Goal: Task Accomplishment & Management: Use online tool/utility

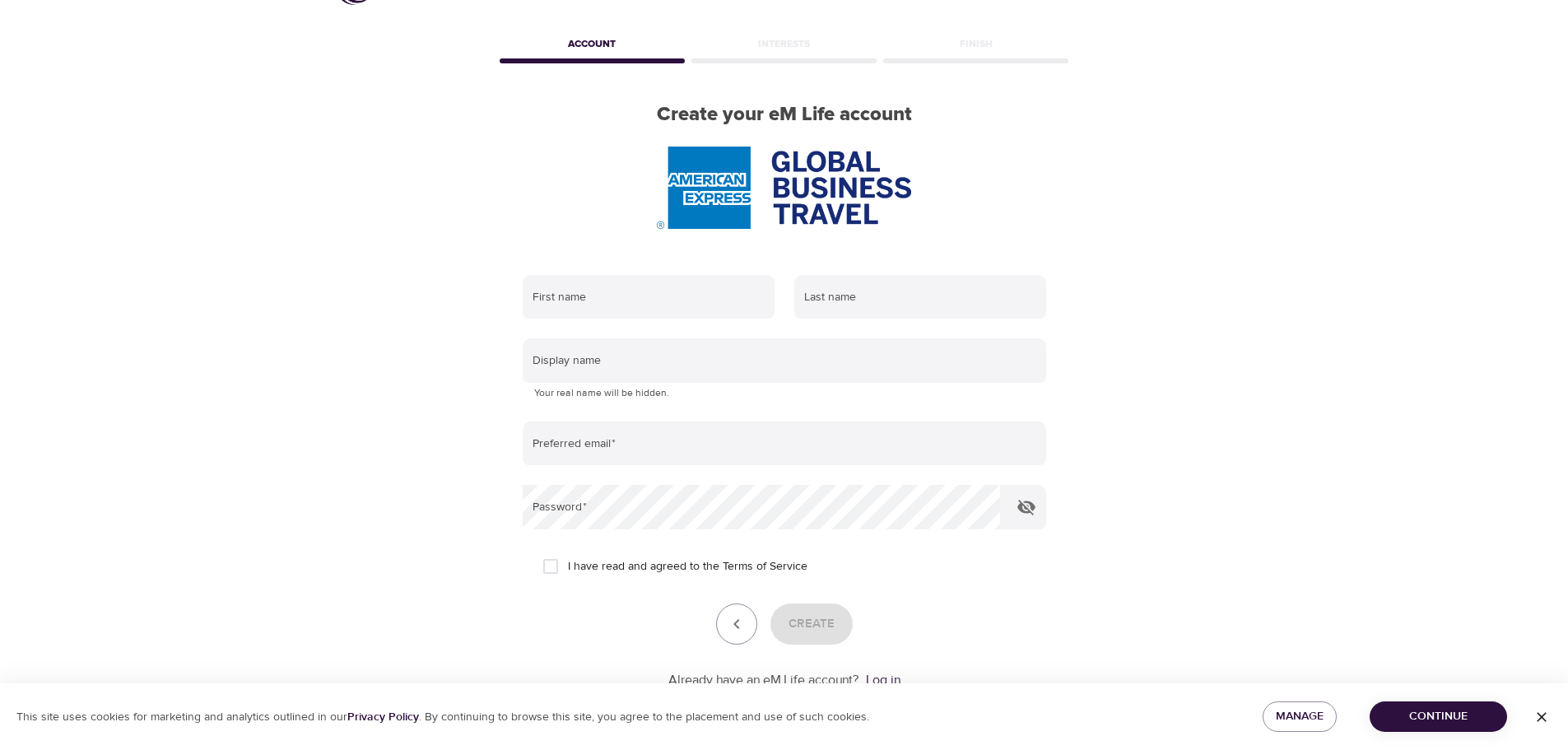
scroll to position [105, 0]
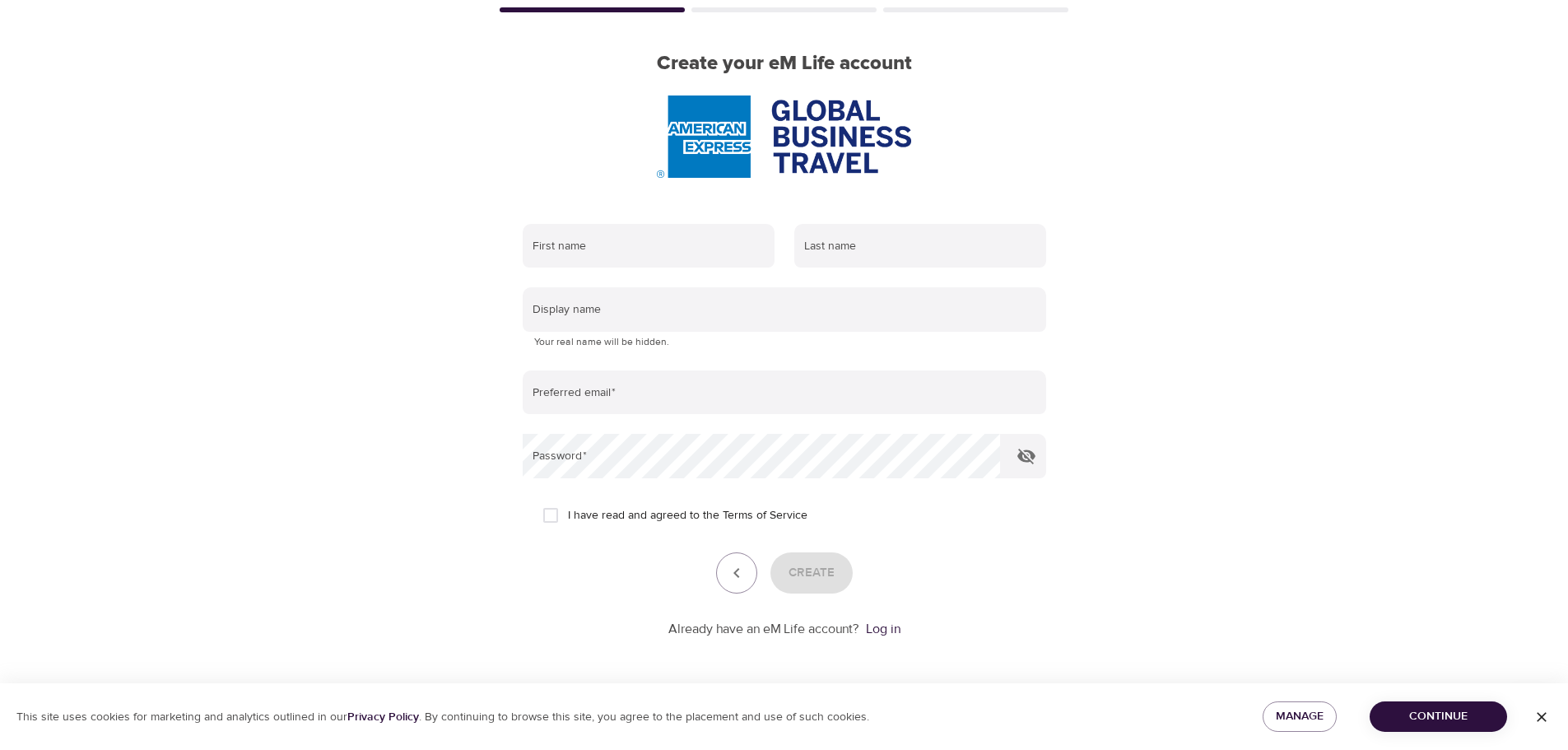
click at [1435, 718] on span "Continue" at bounding box center [1438, 716] width 111 height 20
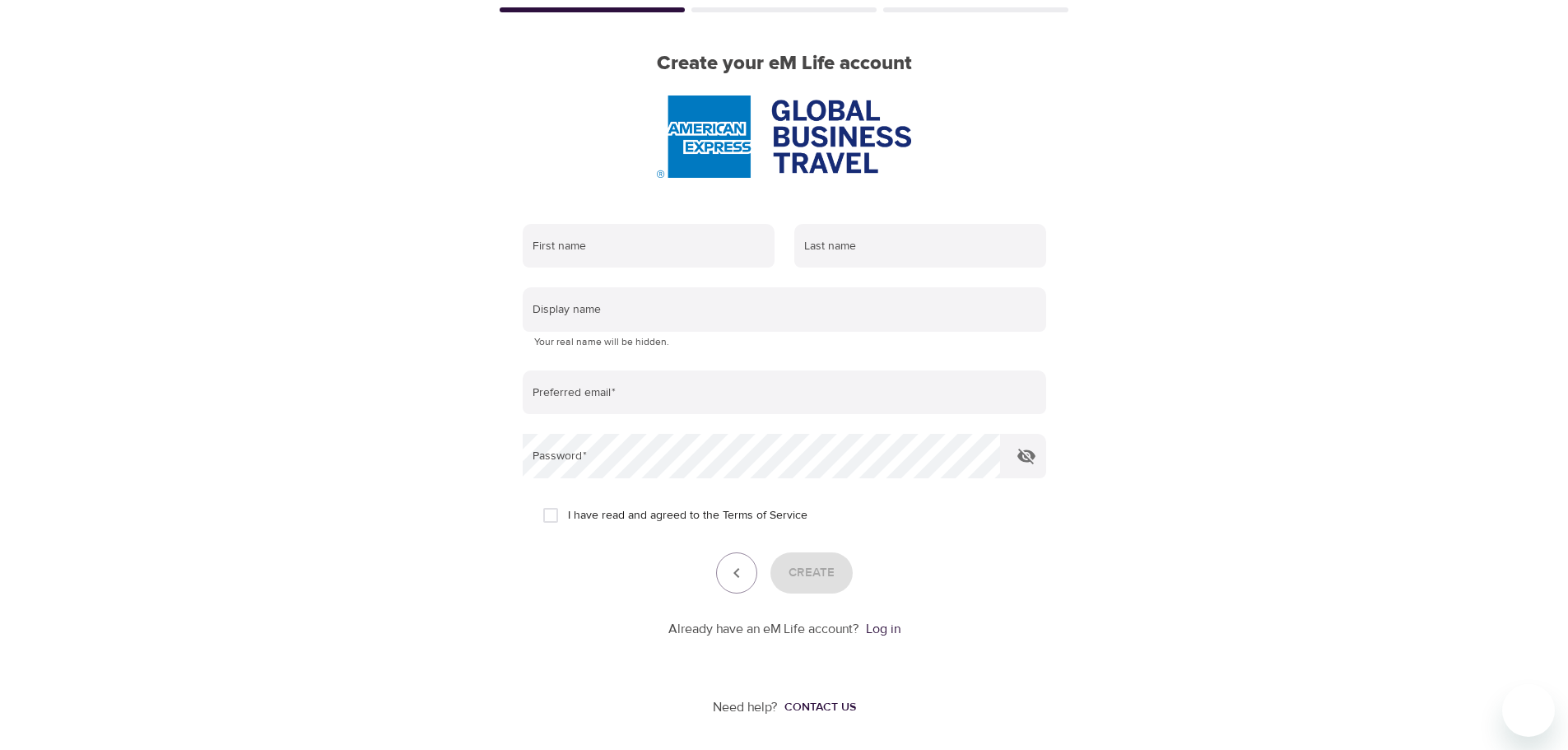
click at [883, 618] on form "First name Last name Display name Your real name will be hidden. Preferred emai…" at bounding box center [784, 425] width 523 height 425
click at [891, 626] on link "Log in" at bounding box center [883, 629] width 35 height 17
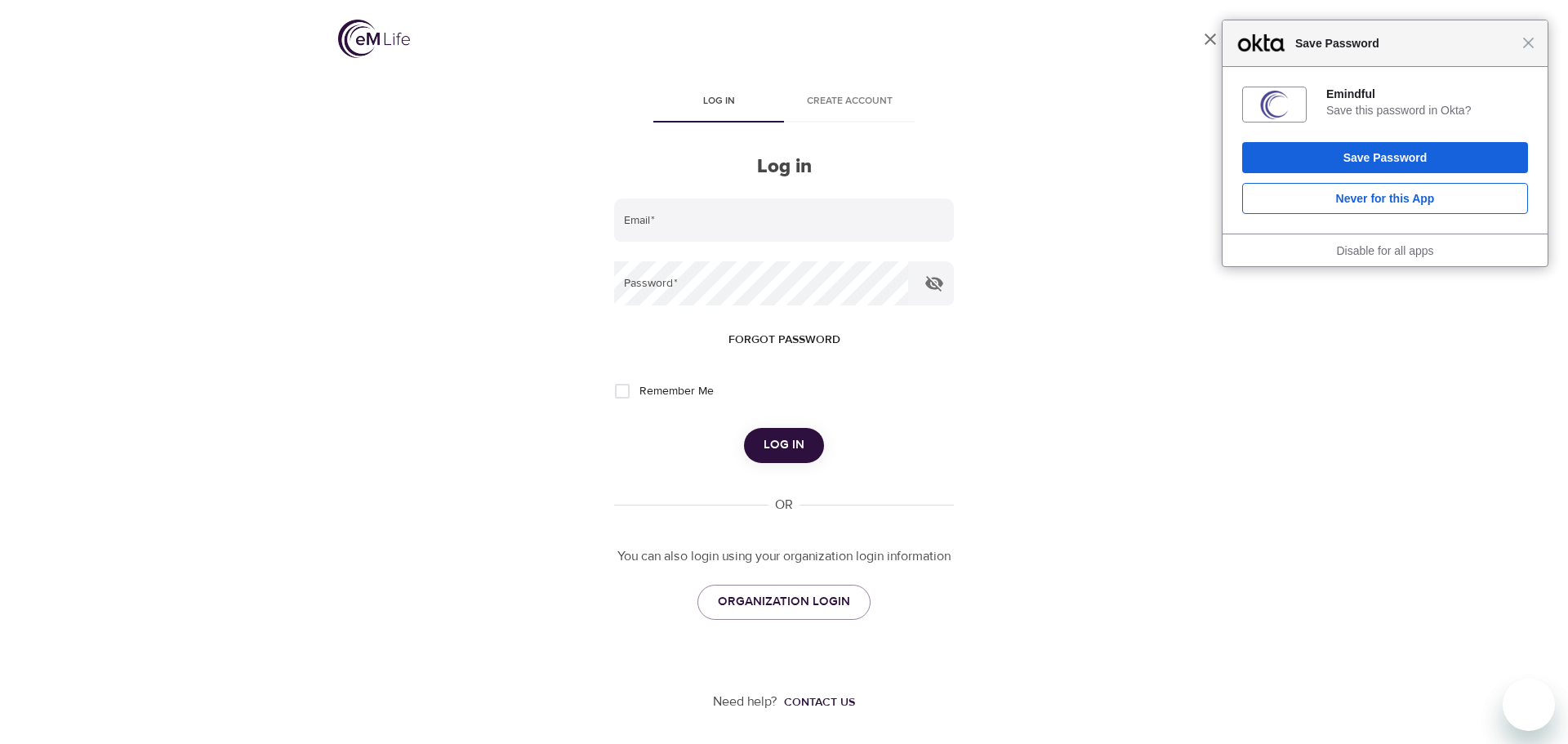
click at [781, 332] on span "Forgot password" at bounding box center [784, 340] width 112 height 20
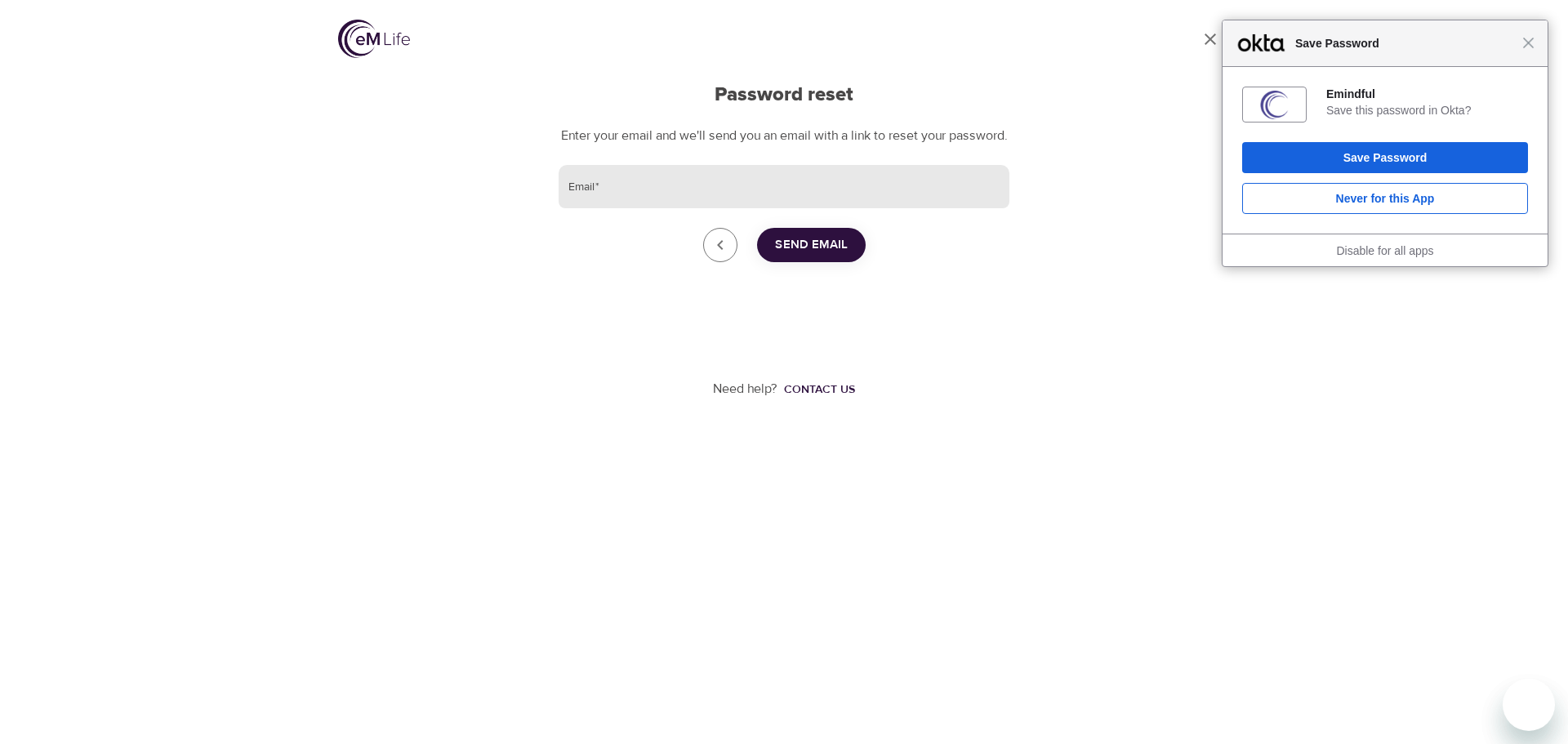
click at [790, 208] on input "Email   *" at bounding box center [784, 186] width 451 height 44
drag, startPoint x: 659, startPoint y: 207, endPoint x: 564, endPoint y: 210, distance: 95.0
click at [564, 209] on input "josephine.dow@gmail.com" at bounding box center [784, 186] width 451 height 44
type input "josephine.dow@amexgbt.com"
click at [814, 256] on span "Send Email" at bounding box center [811, 245] width 73 height 21
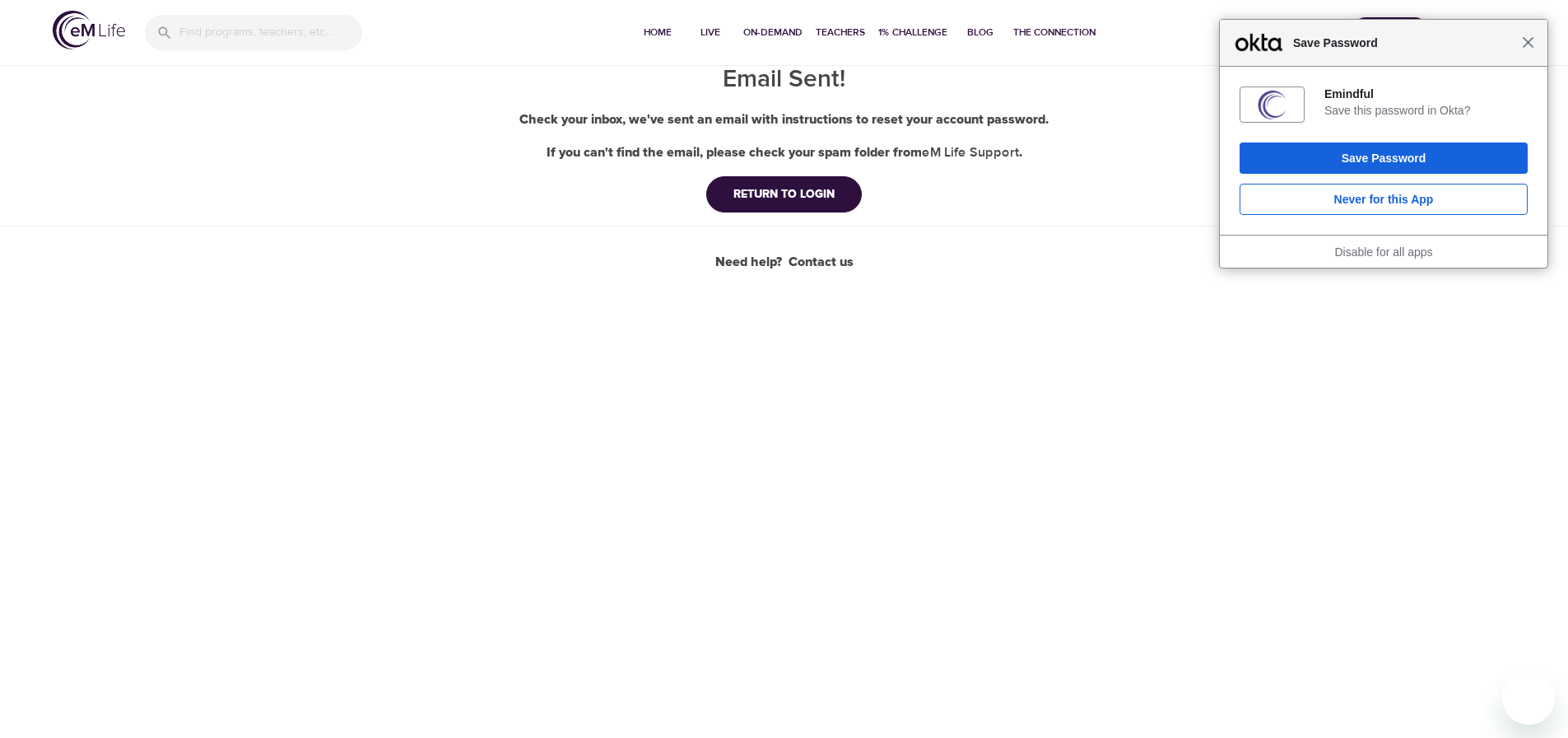
click at [1528, 47] on span "Close" at bounding box center [1527, 42] width 12 height 12
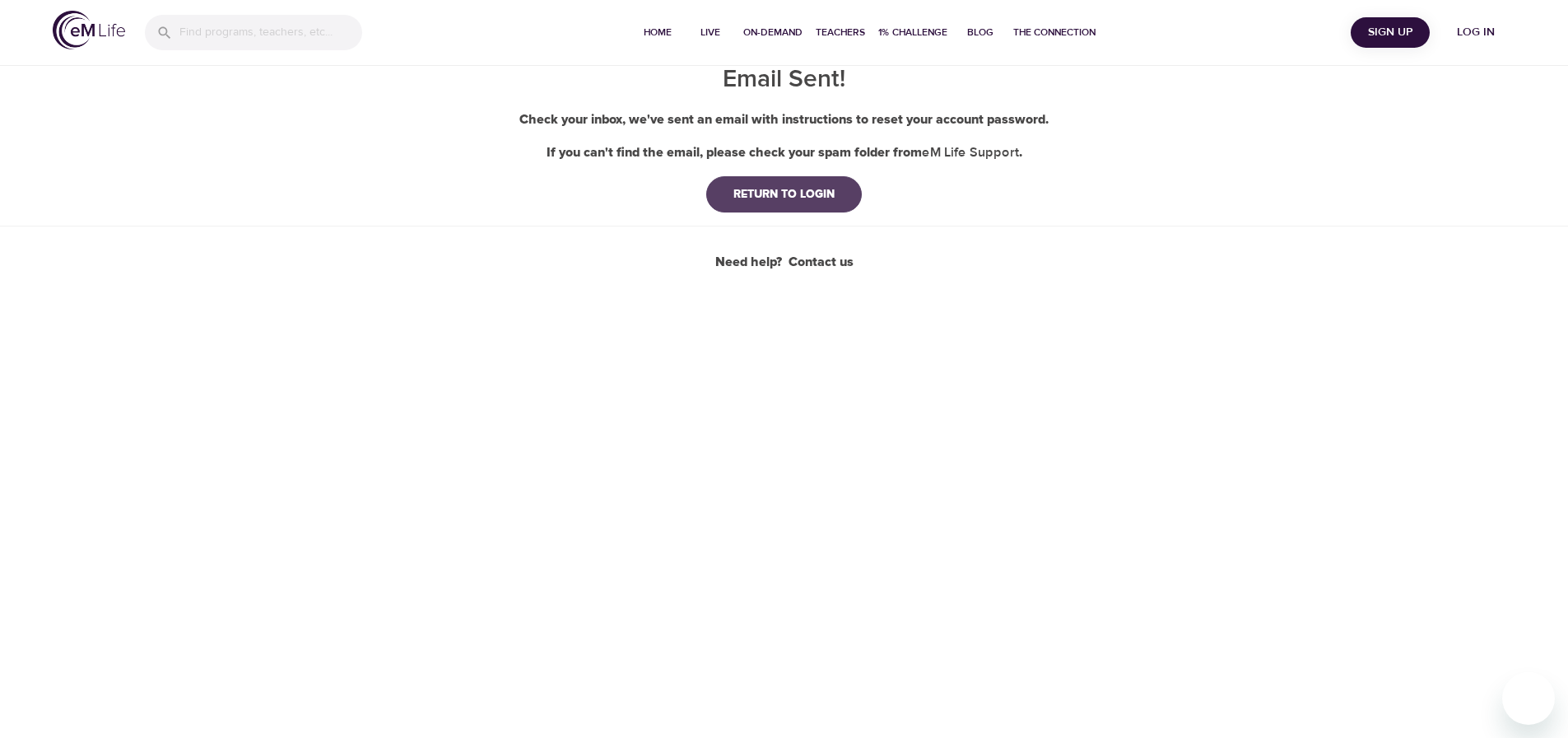
click at [830, 198] on div "RETURN TO LOGIN" at bounding box center [784, 194] width 127 height 17
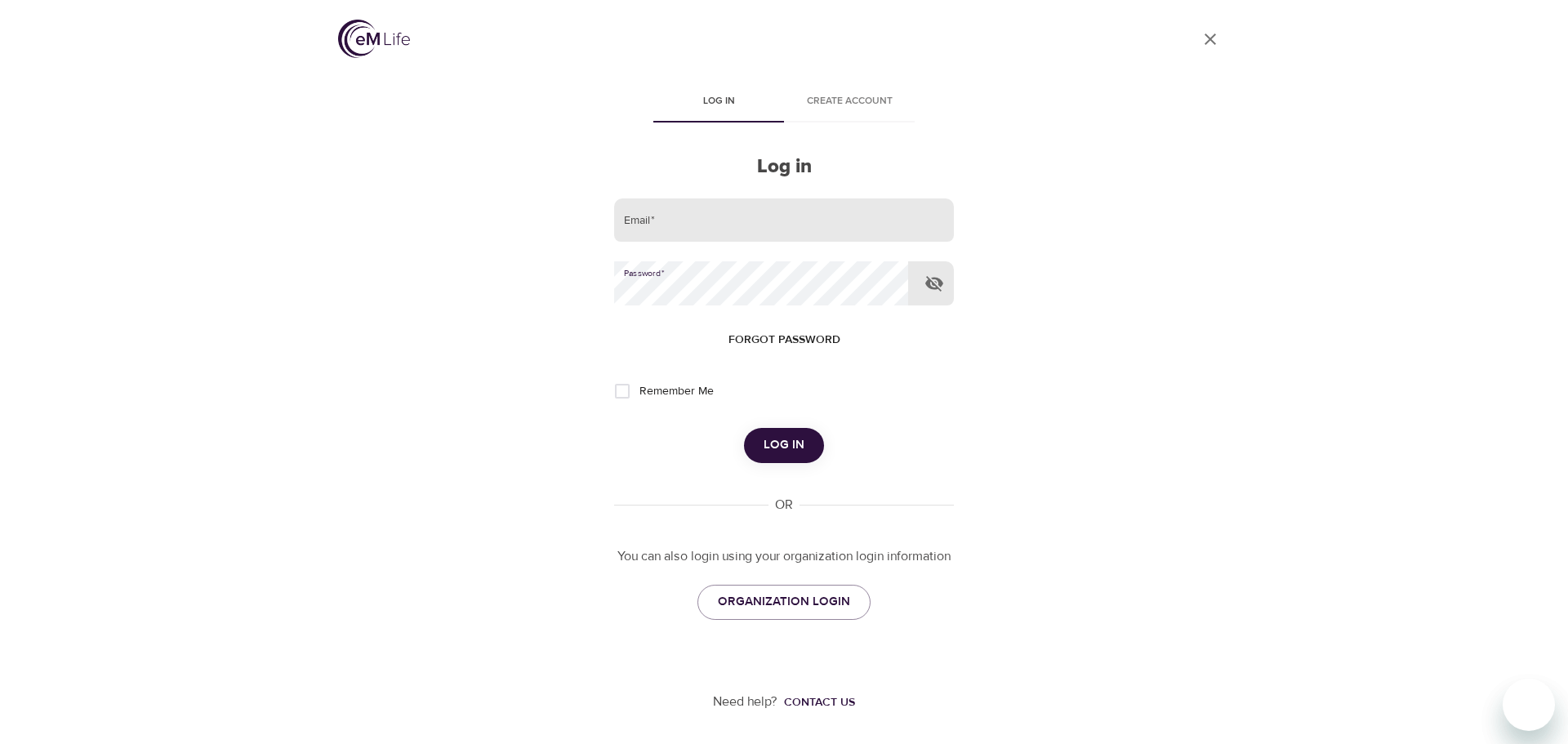
click at [644, 237] on input "email" at bounding box center [784, 220] width 340 height 44
type input "josephine.dow@amexgbt.com"
click at [625, 388] on input "Remember Me" at bounding box center [622, 391] width 35 height 35
checkbox input "true"
click at [807, 454] on button "Log in" at bounding box center [784, 446] width 80 height 35
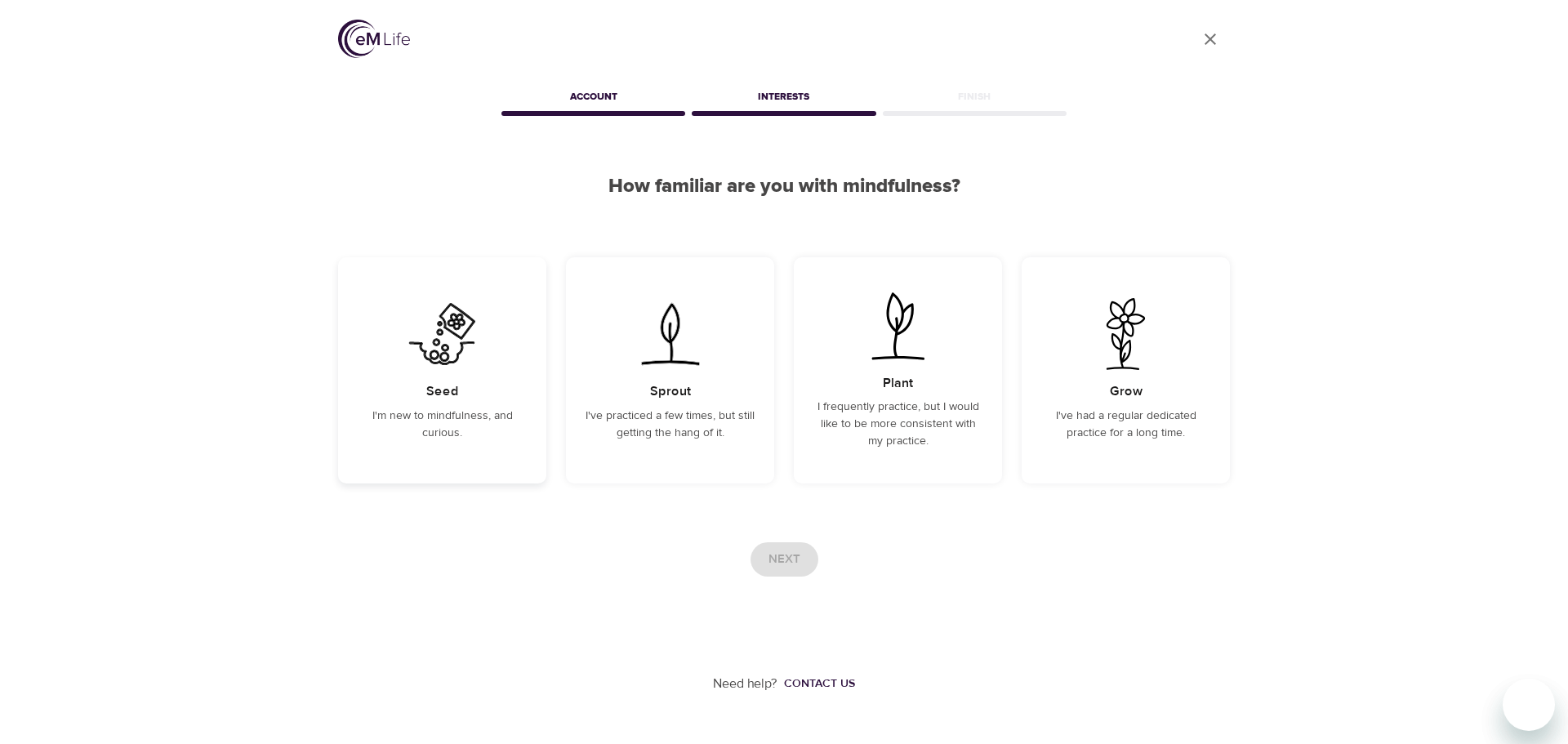
click at [479, 393] on div "Seed I'm new to mindfulness, and curious." at bounding box center [442, 370] width 208 height 226
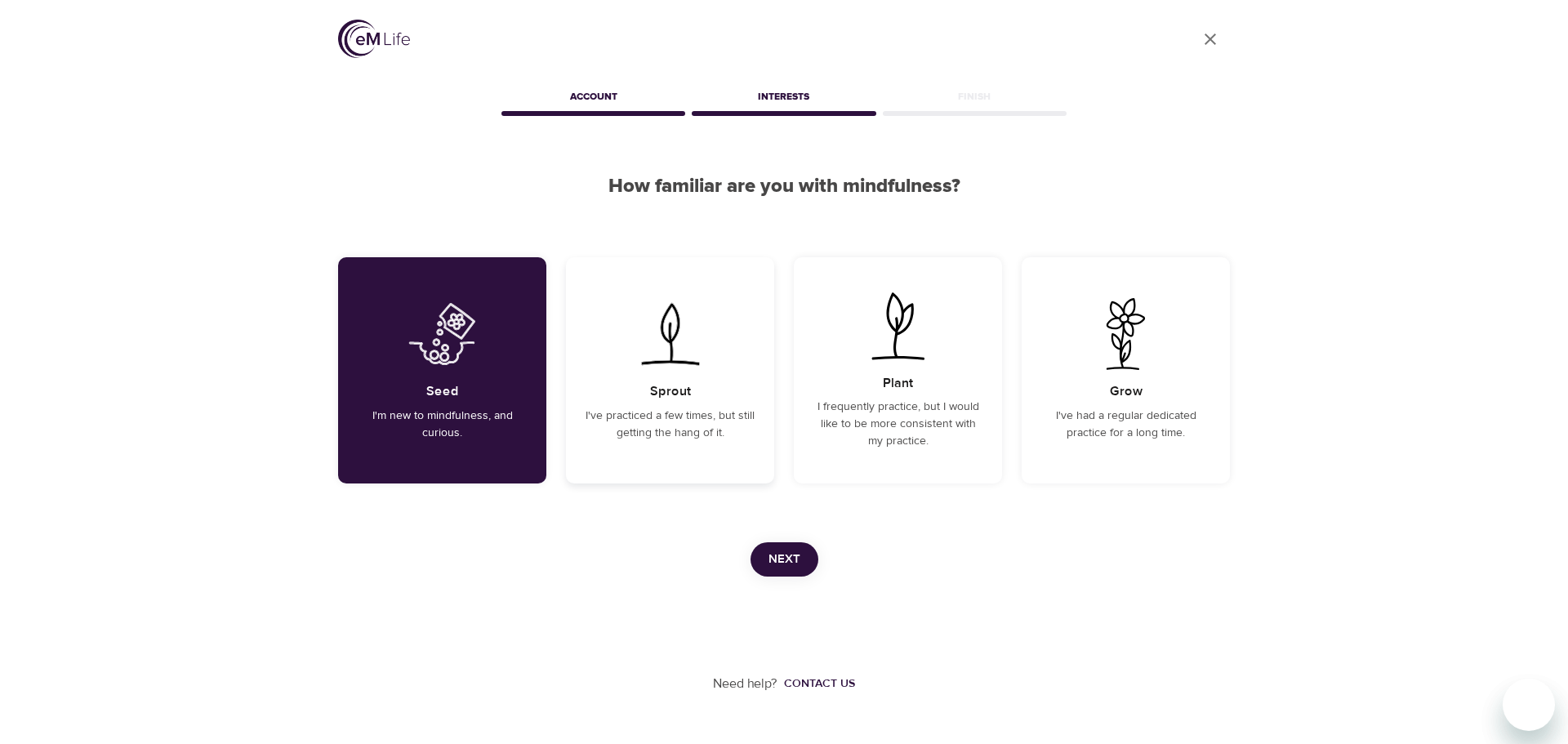
click at [703, 387] on div "Sprout I've practiced a few times, but still getting the hang of it." at bounding box center [669, 370] width 208 height 226
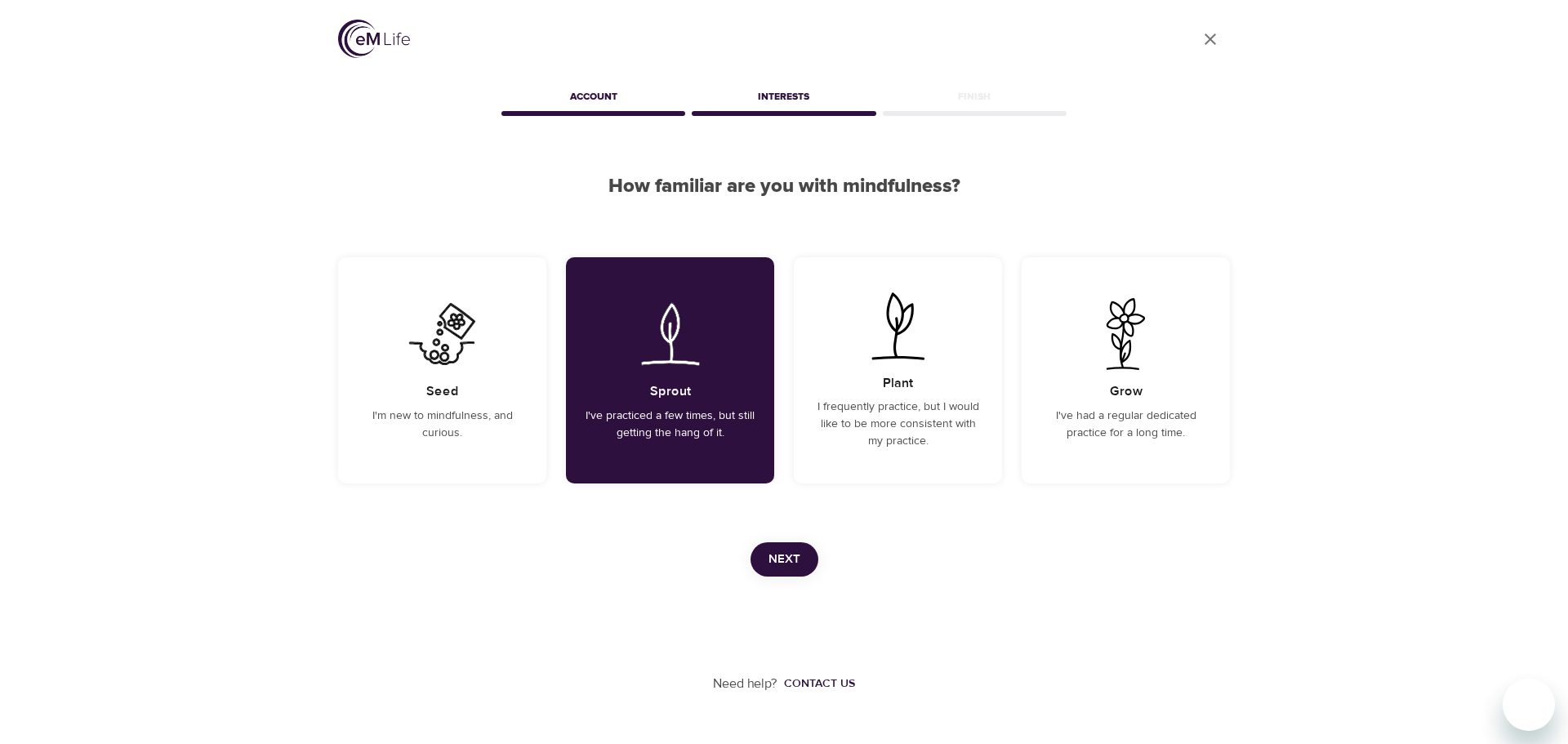
click at [791, 572] on button "Next" at bounding box center [784, 559] width 68 height 35
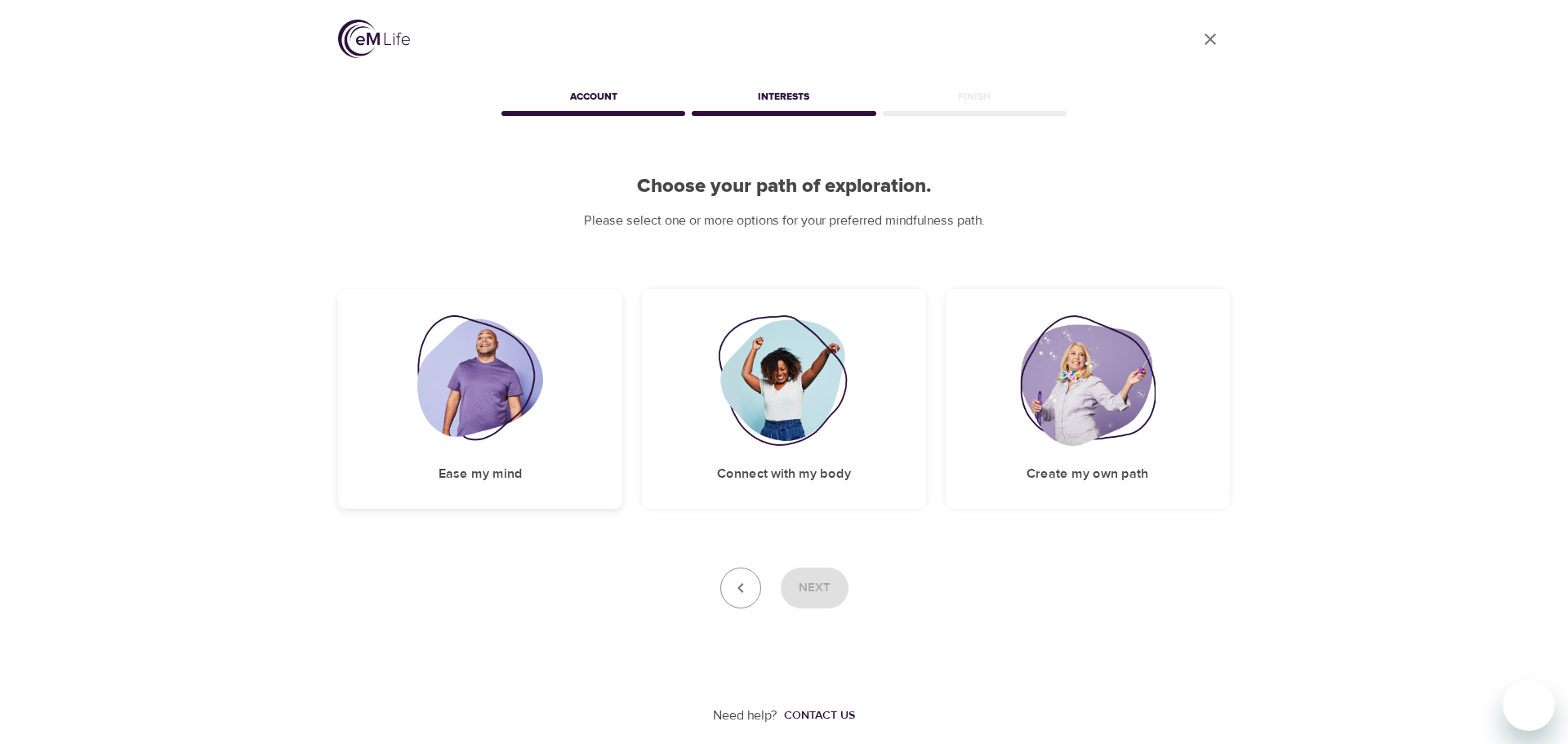
click at [546, 412] on div "Ease my mind" at bounding box center [480, 399] width 284 height 220
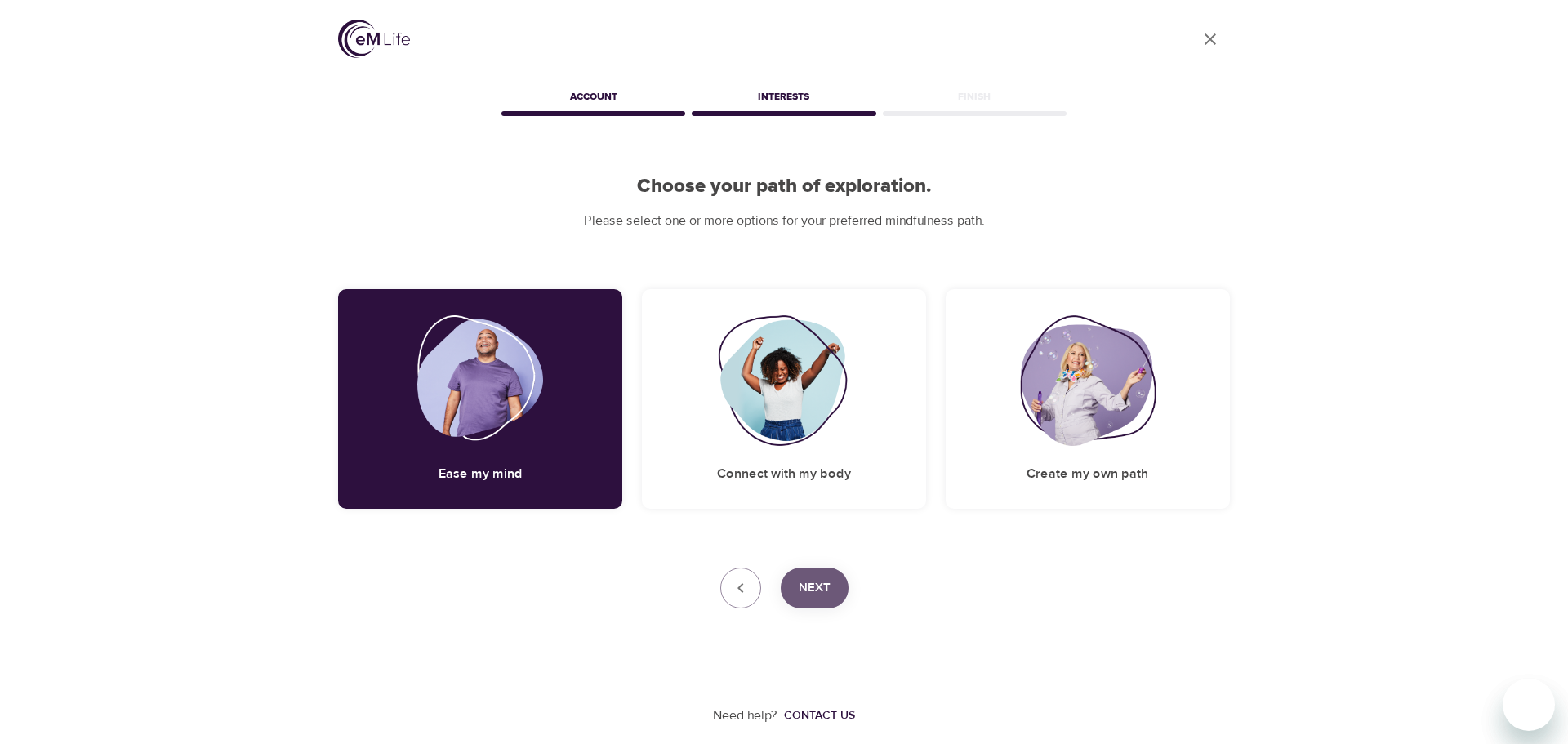
click at [812, 585] on span "Next" at bounding box center [814, 588] width 32 height 21
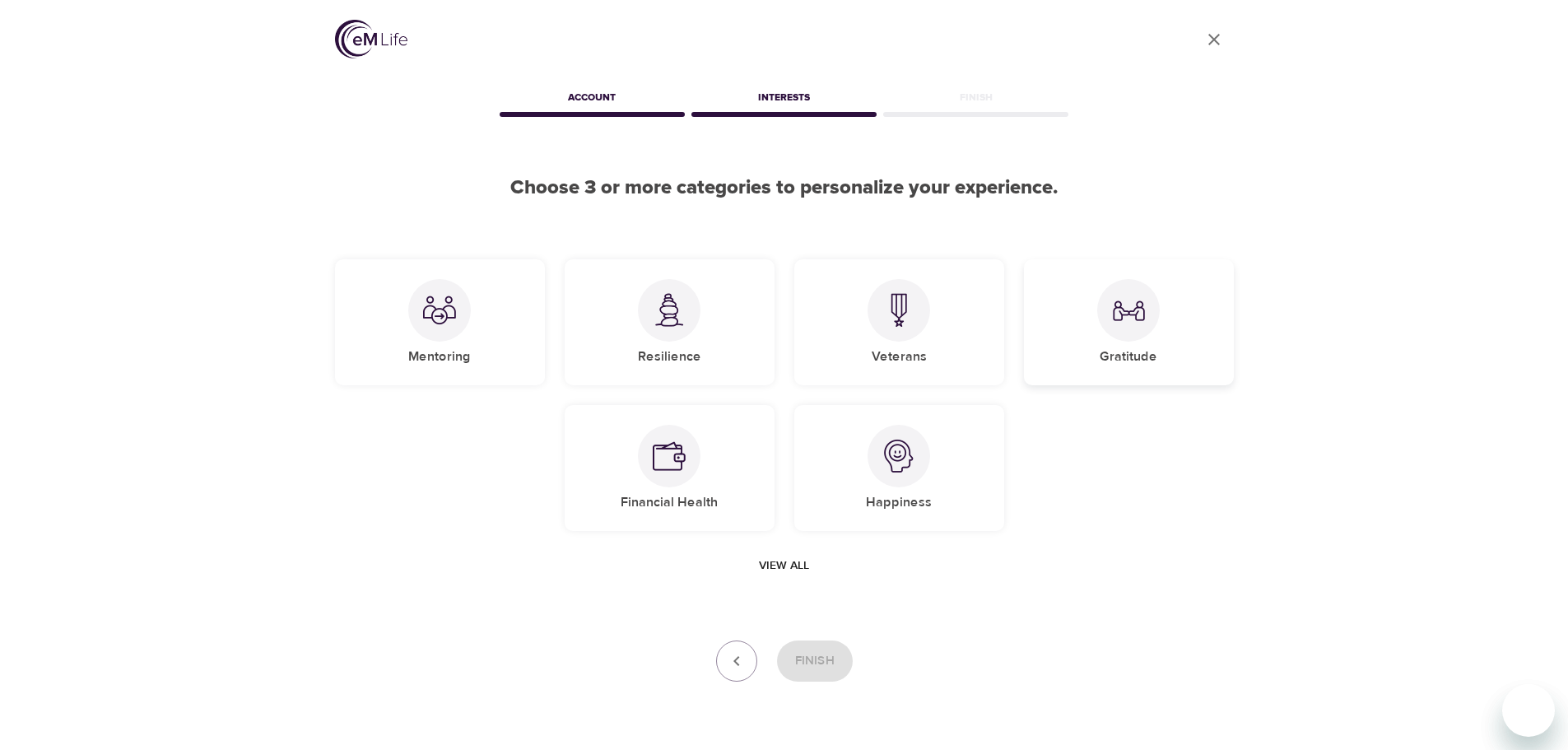
click at [1123, 342] on div "Gratitude" at bounding box center [1128, 322] width 210 height 126
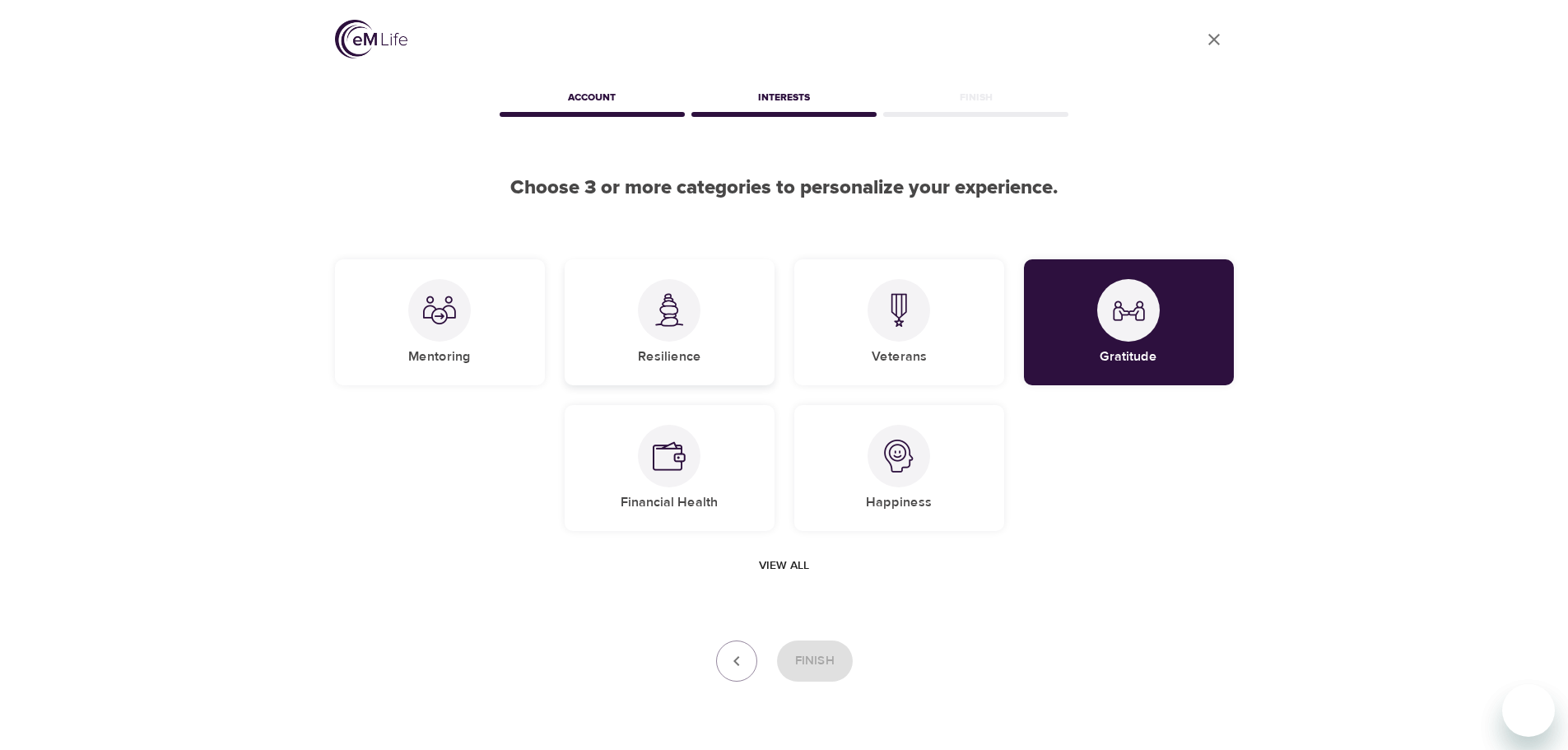
click at [665, 344] on div "Resilience" at bounding box center [669, 322] width 210 height 126
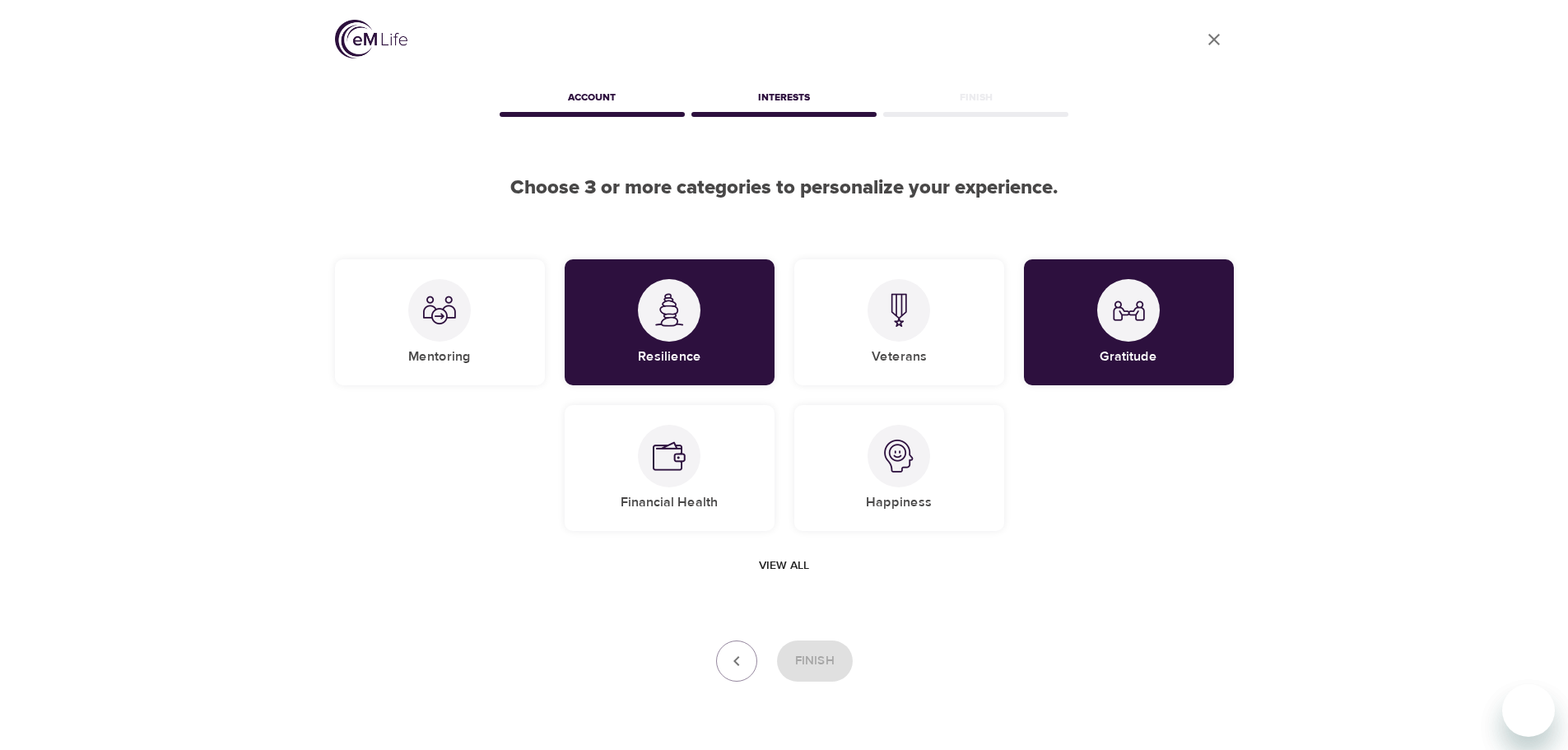
click at [795, 563] on span "View all" at bounding box center [784, 566] width 50 height 20
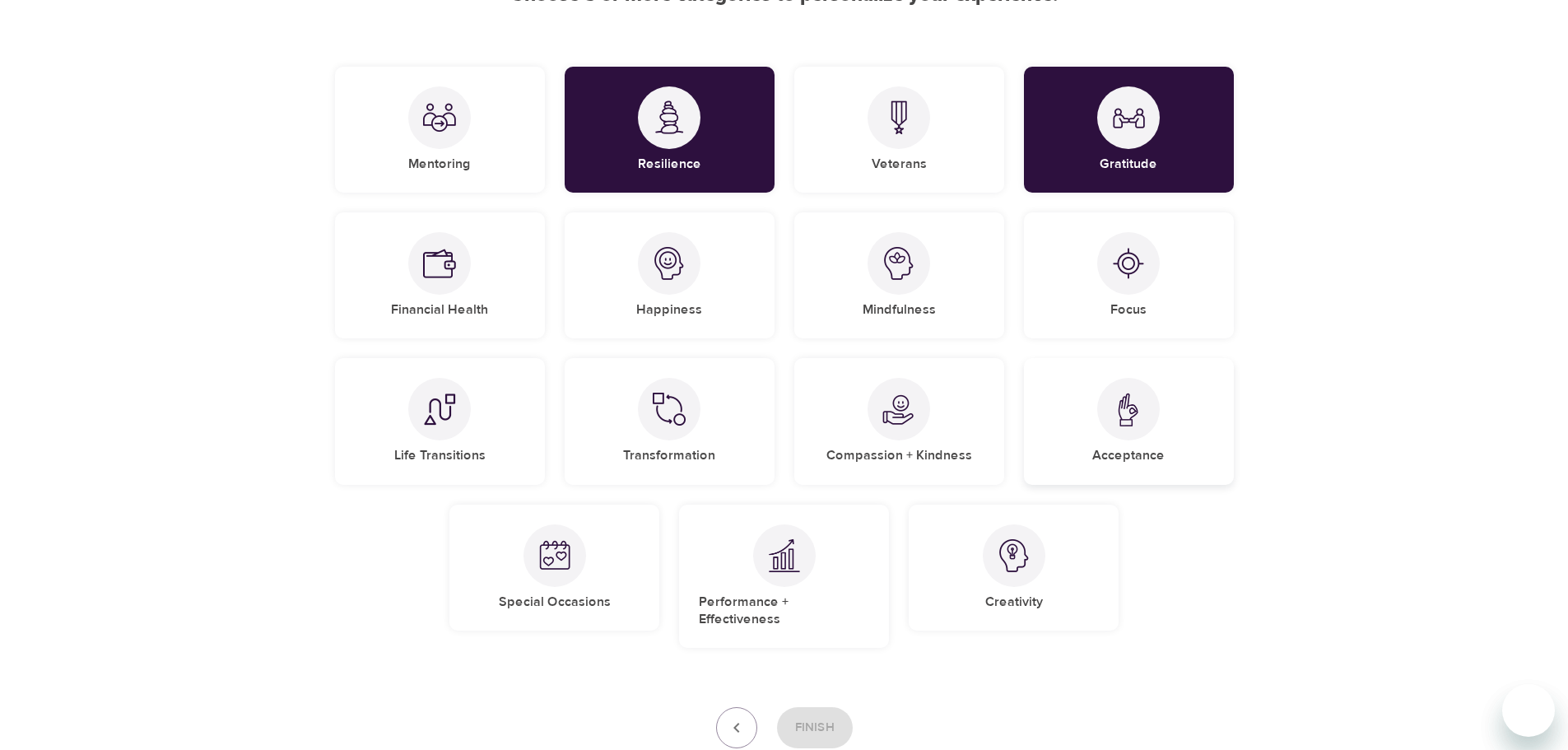
scroll to position [247, 0]
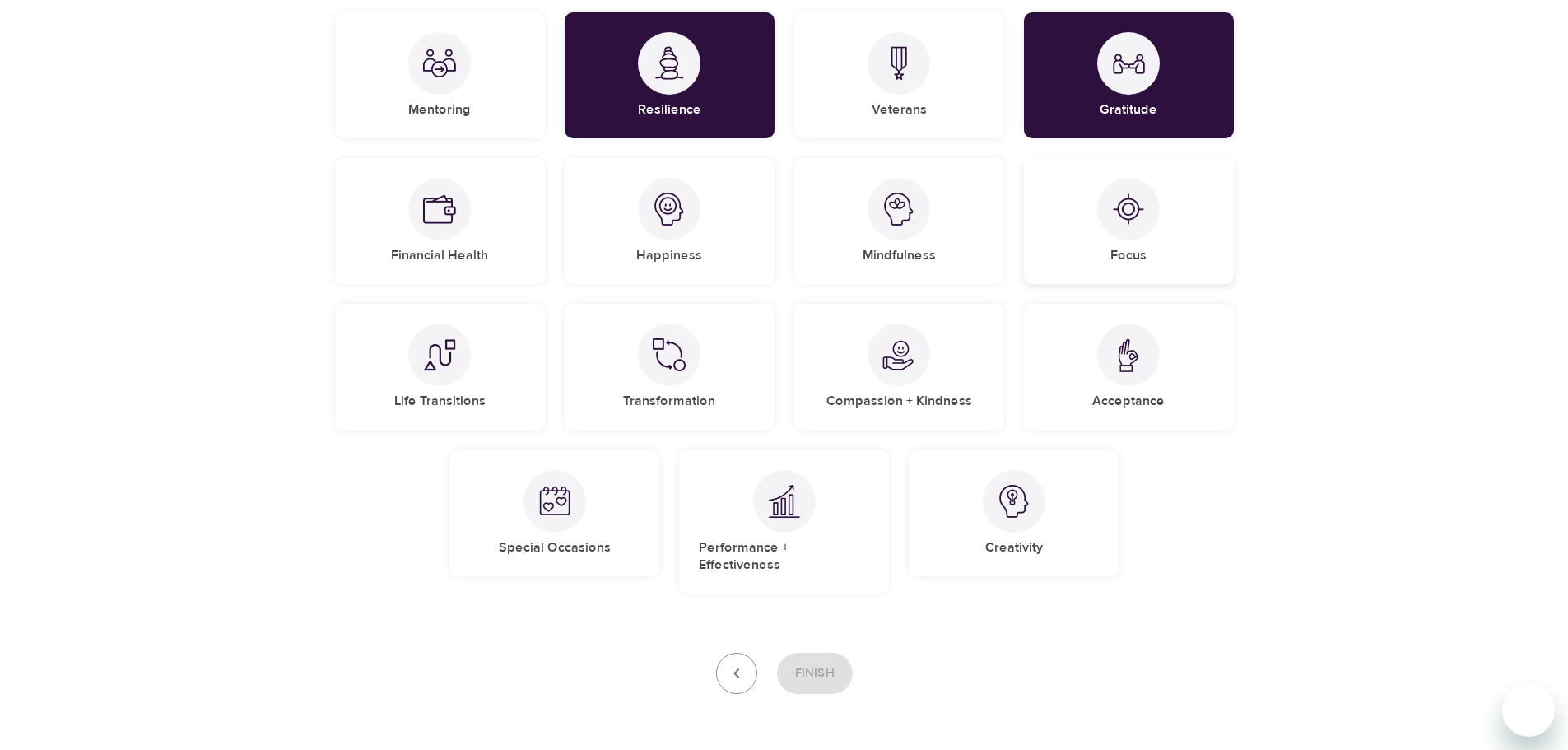
click at [1131, 237] on div at bounding box center [1128, 209] width 62 height 62
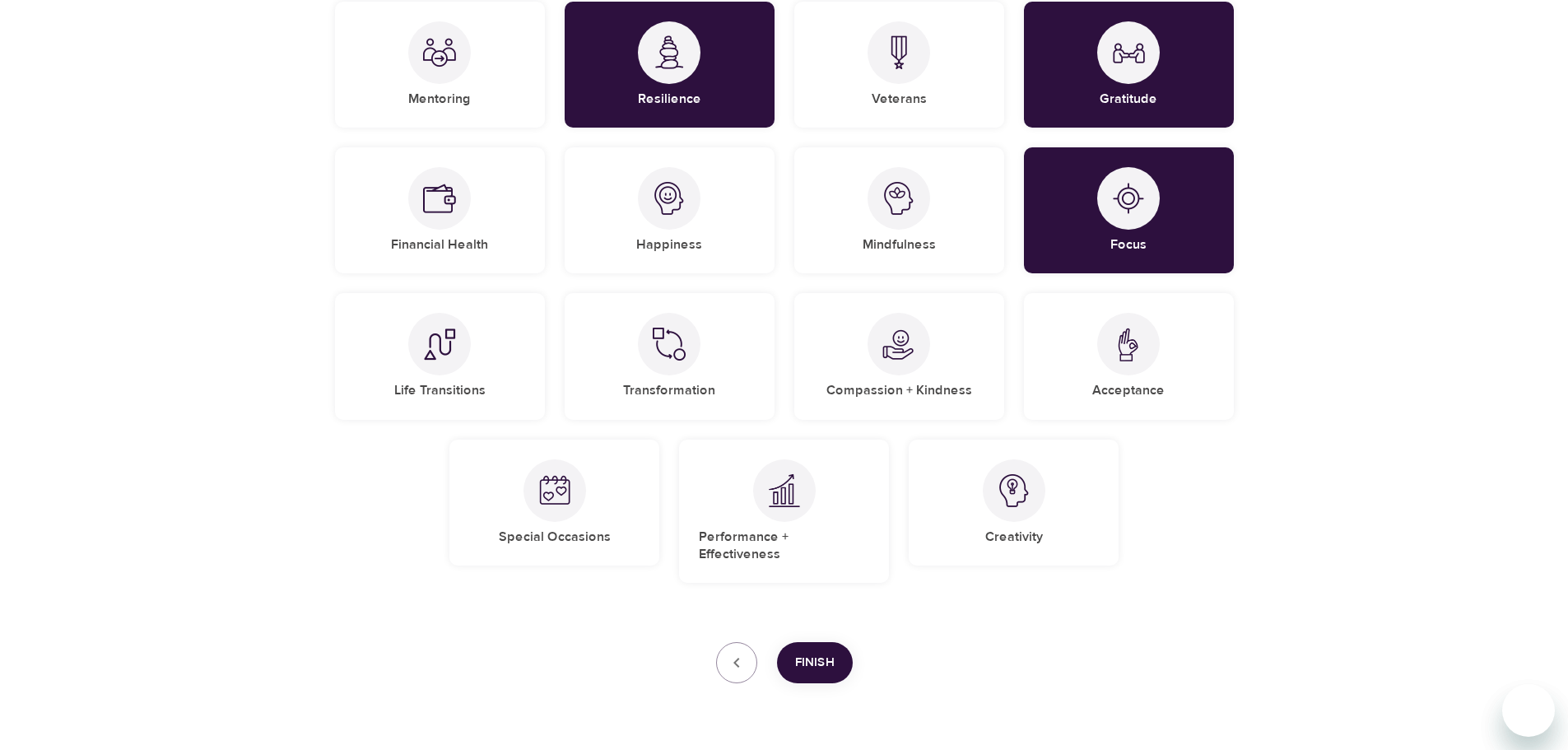
scroll to position [292, 0]
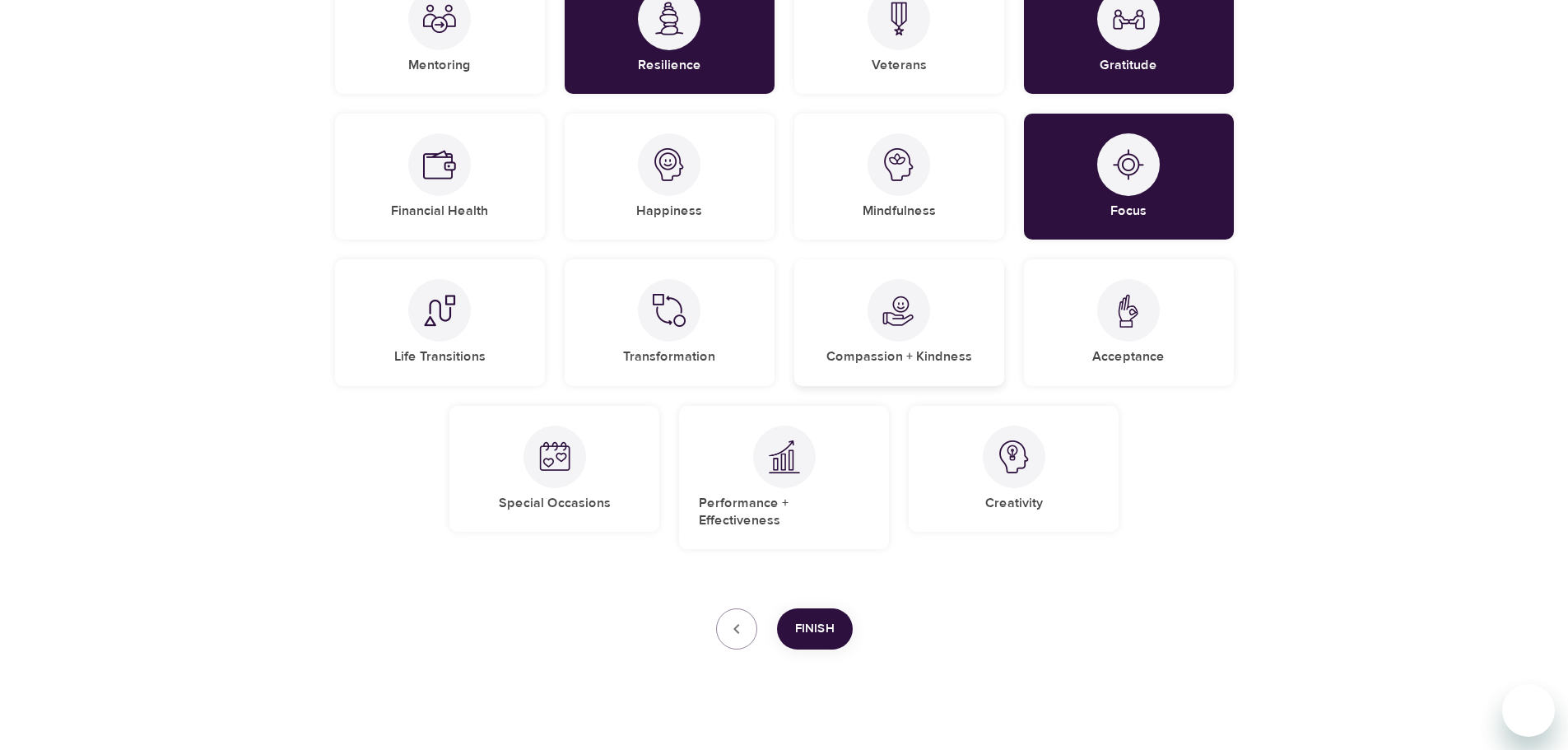
click at [903, 342] on div "Compassion + Kindness" at bounding box center [899, 322] width 210 height 126
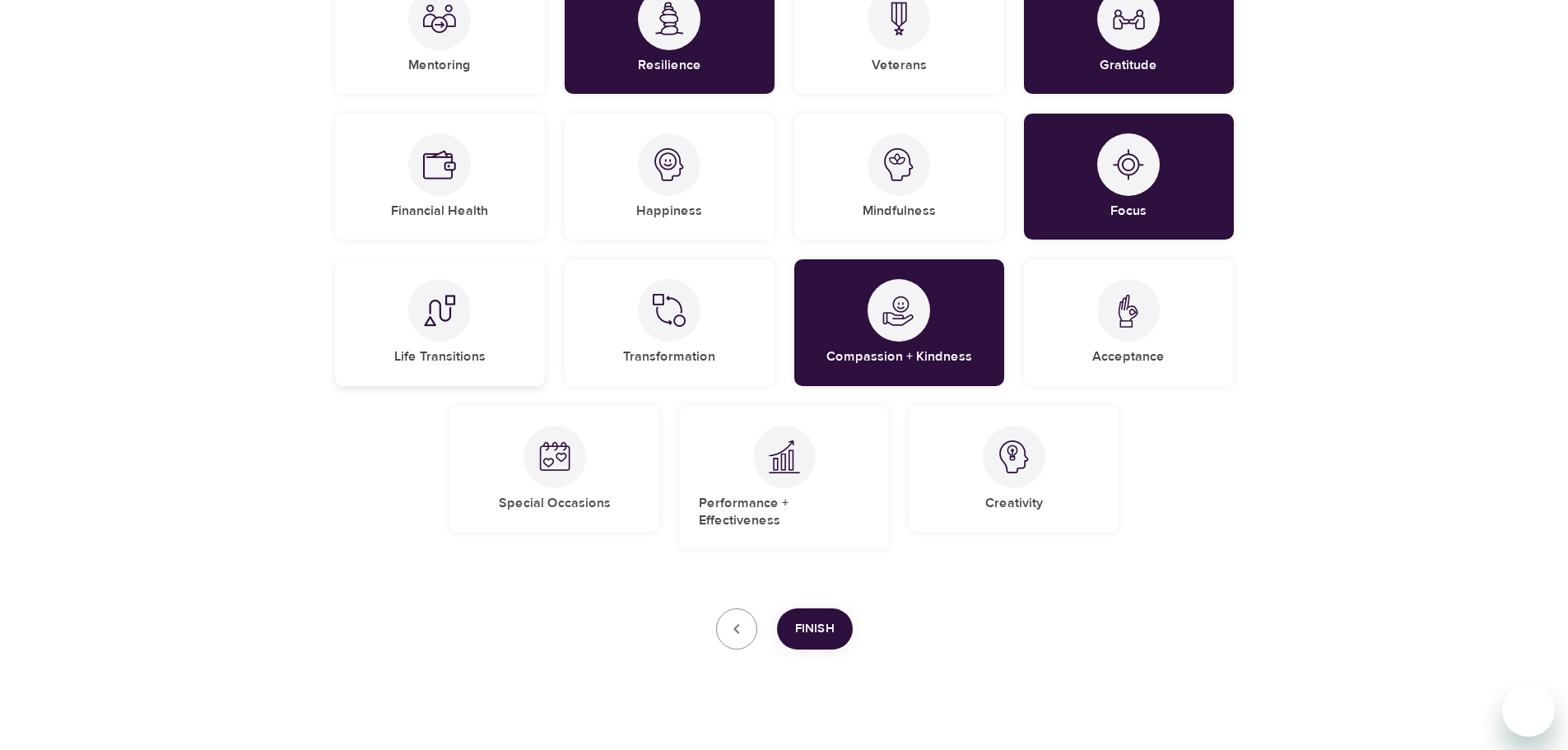
click at [466, 326] on div "Life Transitions" at bounding box center [439, 322] width 210 height 126
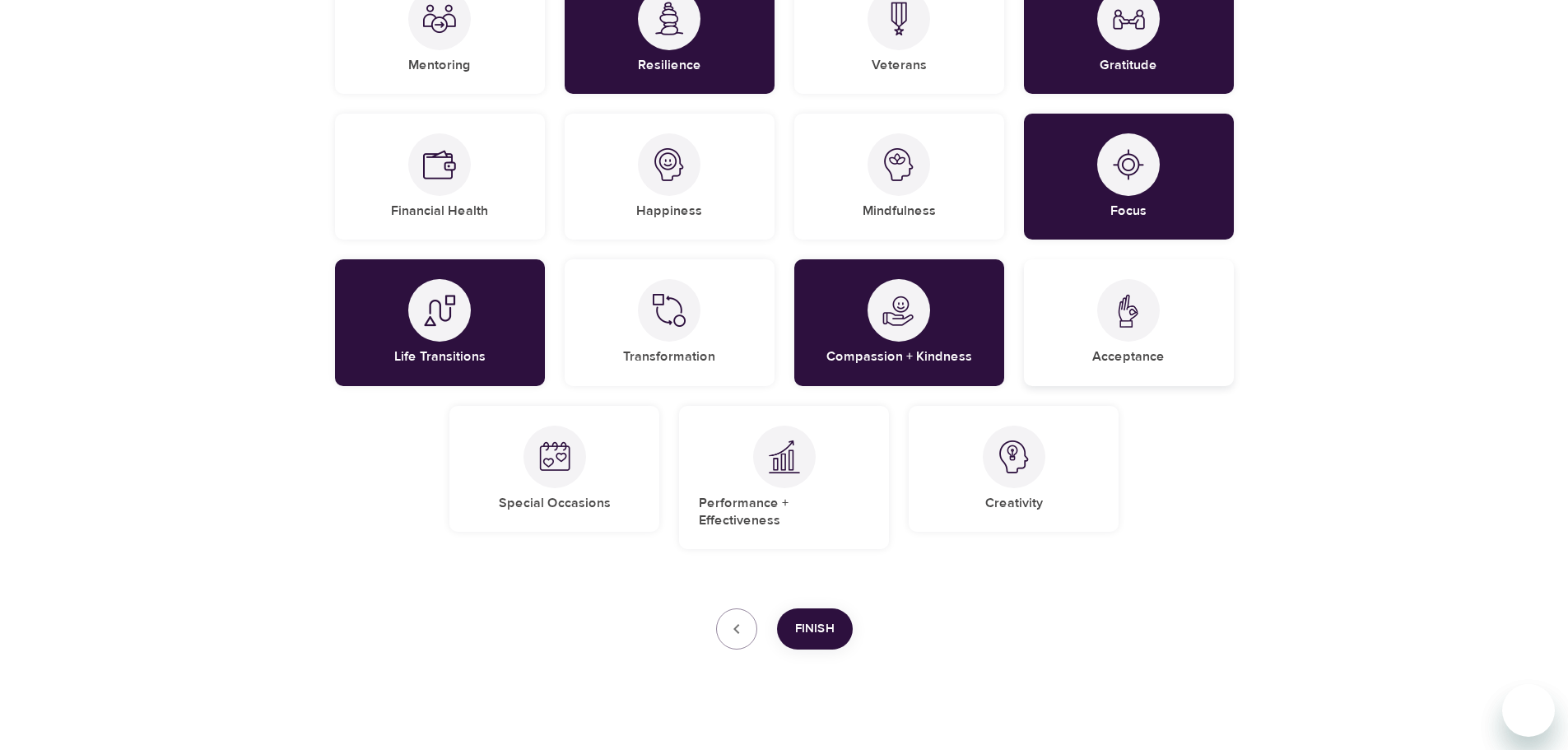
click at [1136, 327] on div at bounding box center [1128, 310] width 62 height 62
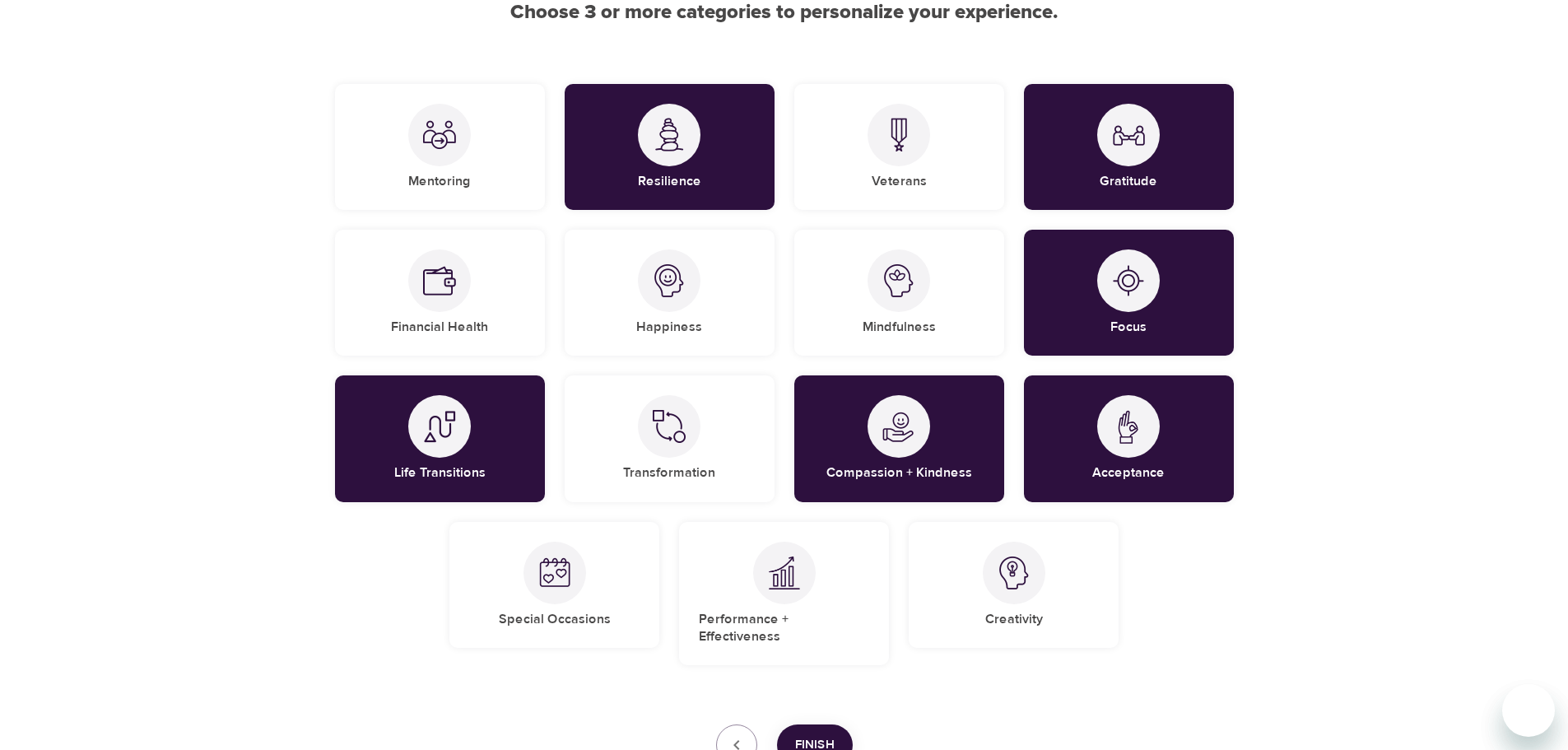
scroll to position [0, 0]
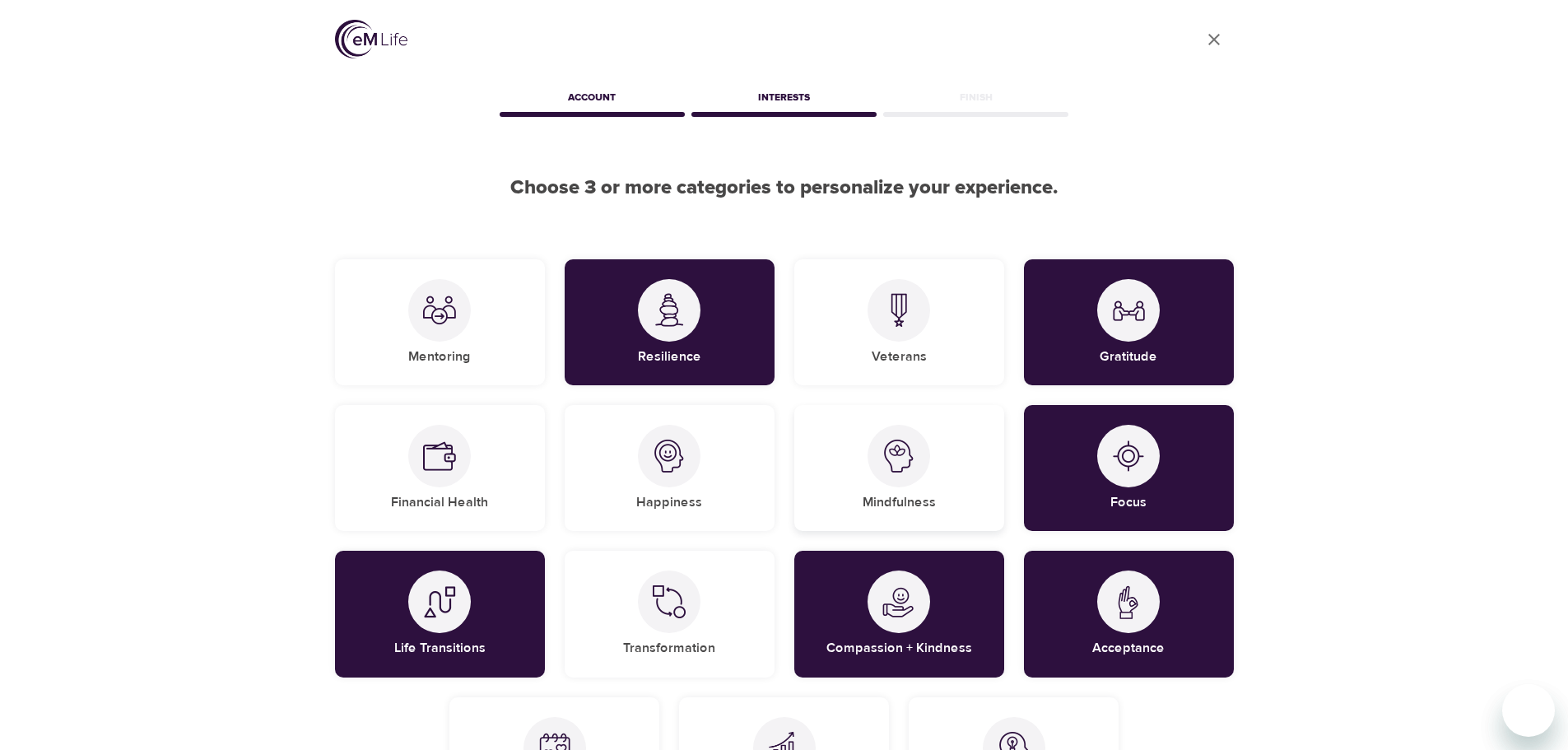
click at [921, 463] on div at bounding box center [898, 456] width 62 height 62
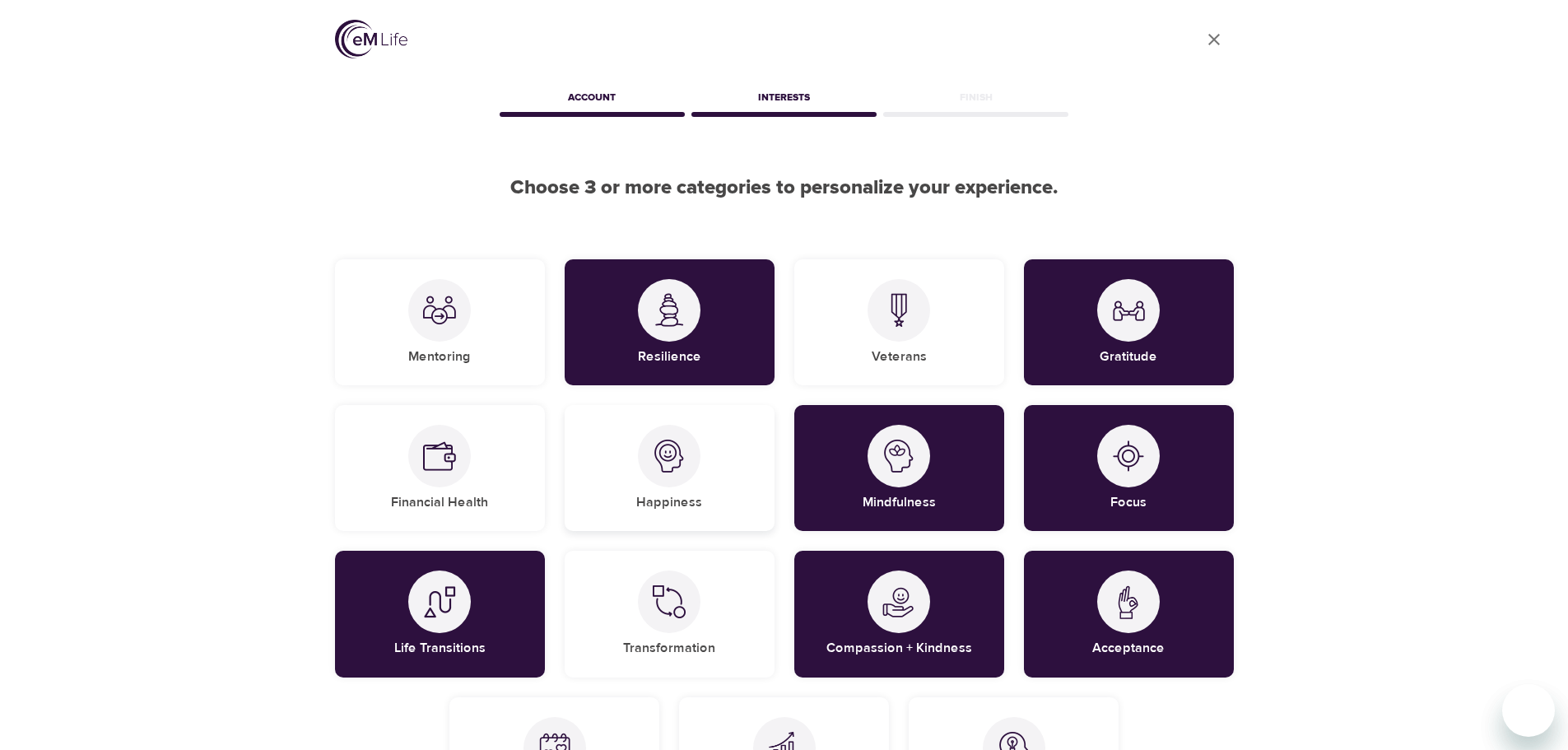
click at [672, 462] on img at bounding box center [669, 457] width 33 height 33
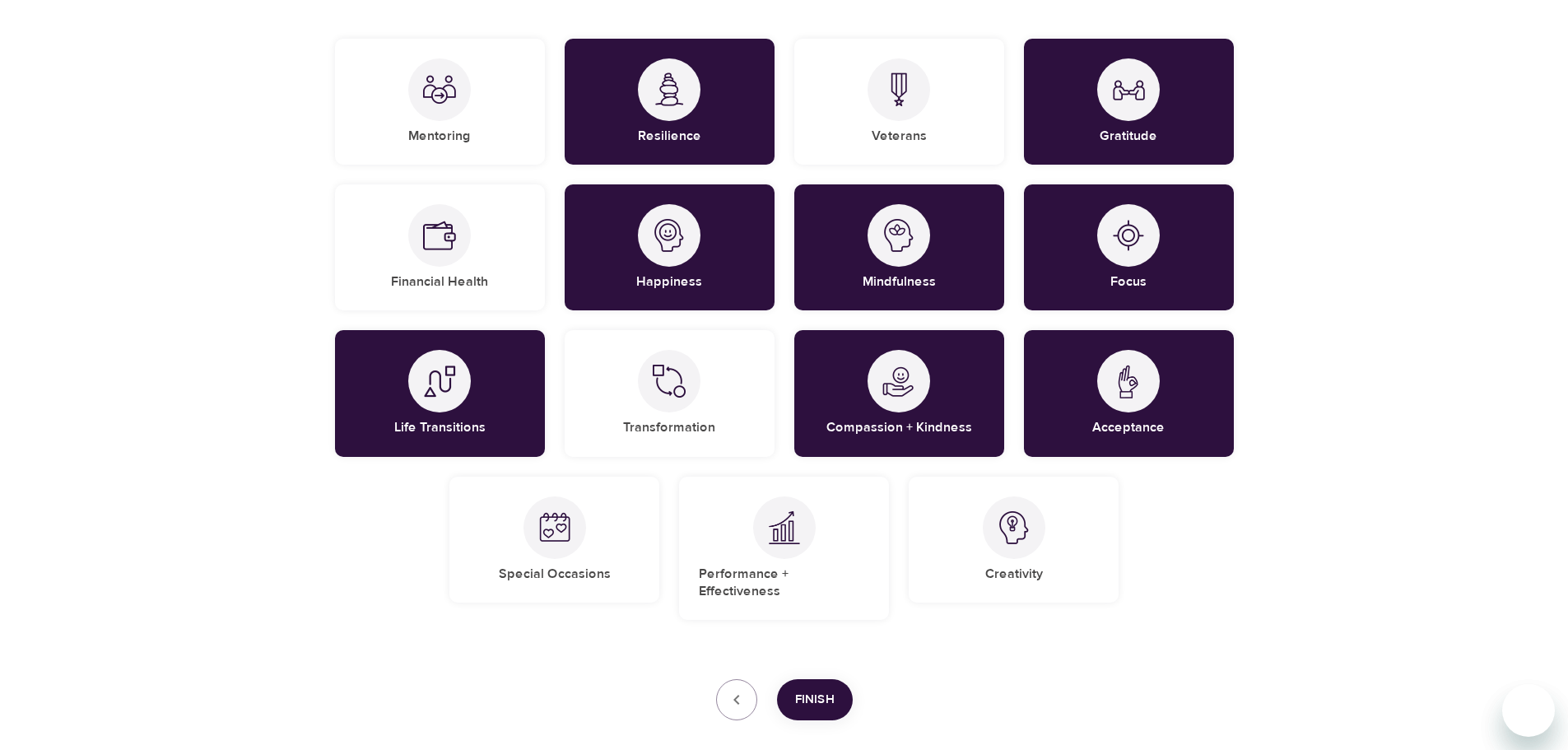
scroll to position [292, 0]
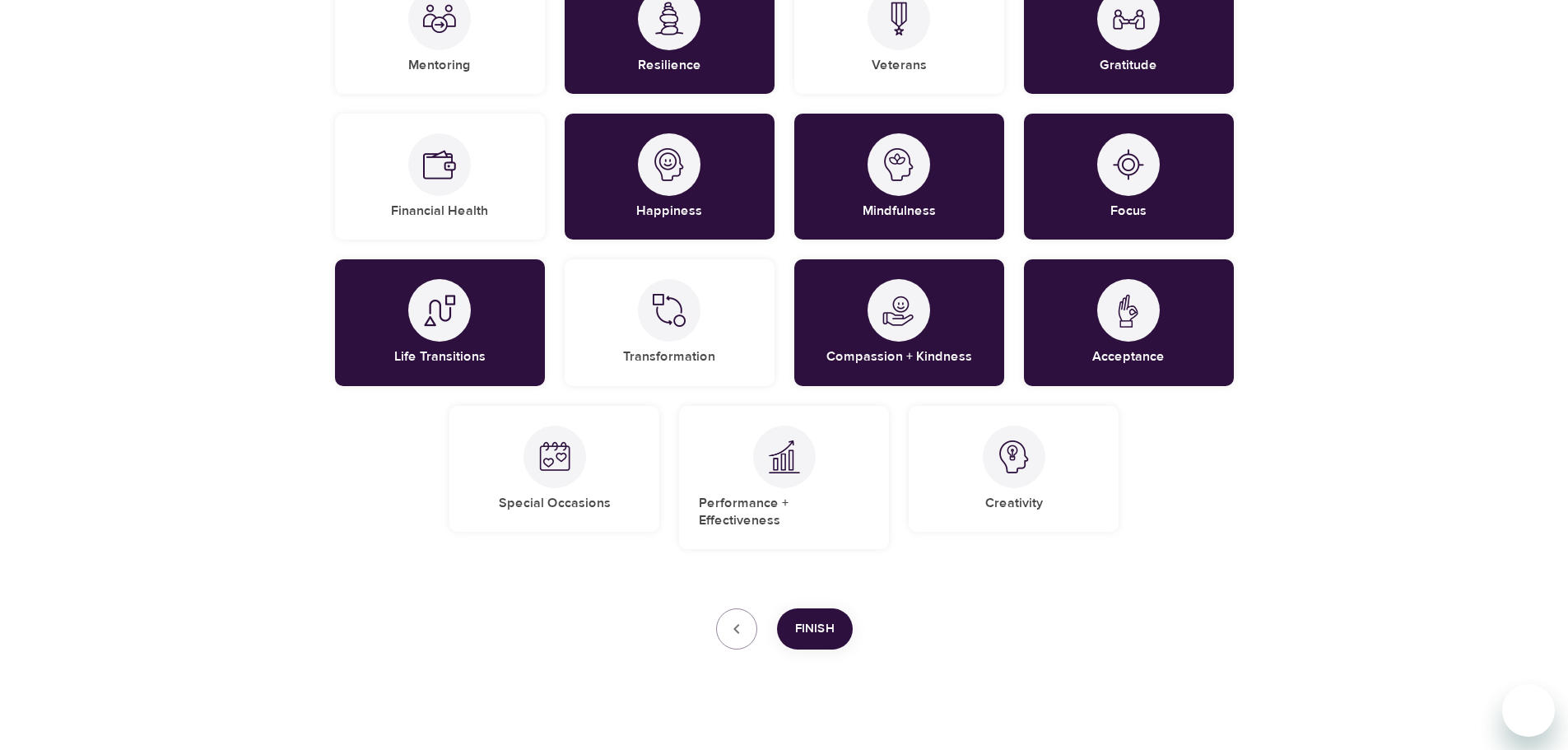
click at [801, 618] on span "Finish" at bounding box center [814, 628] width 39 height 21
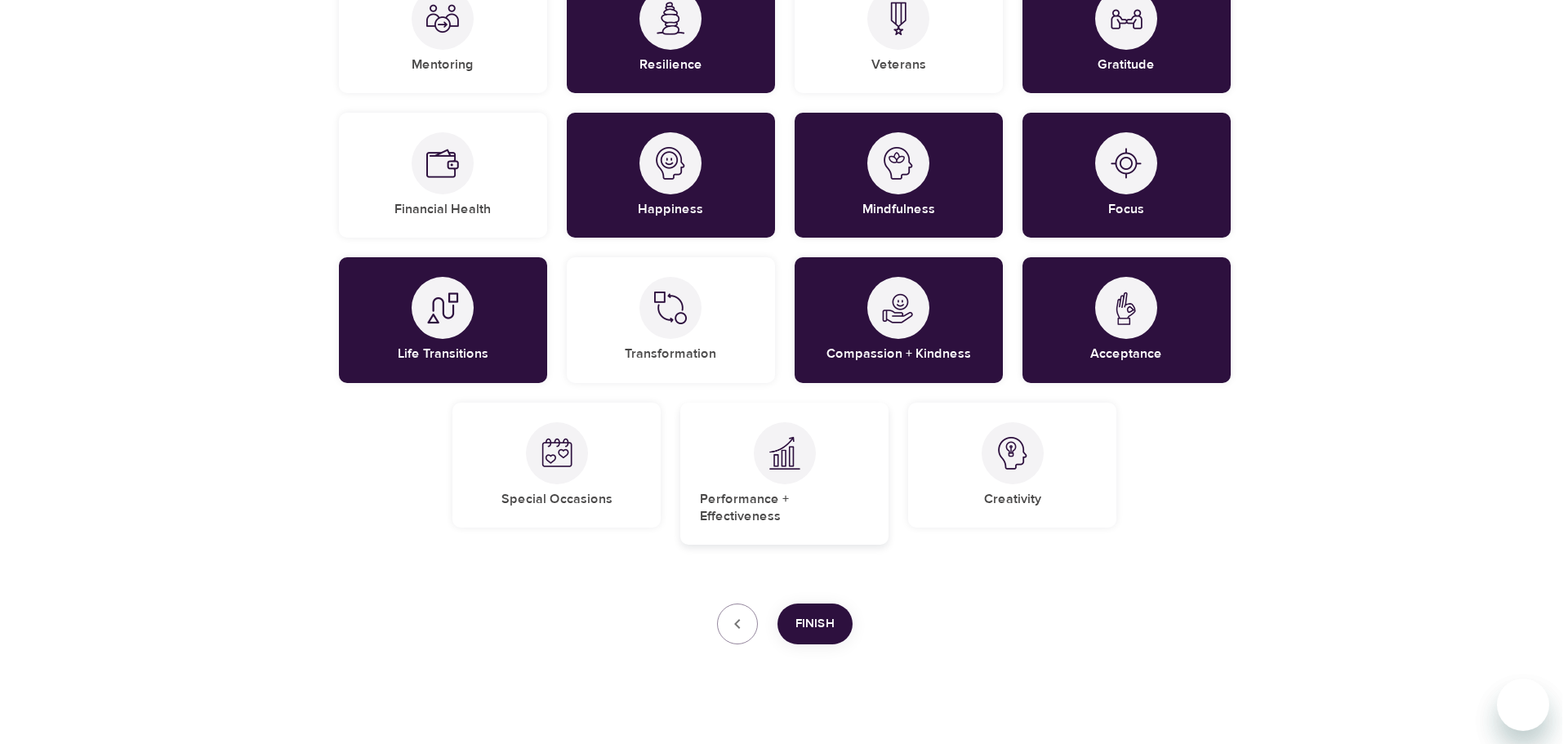
scroll to position [263, 0]
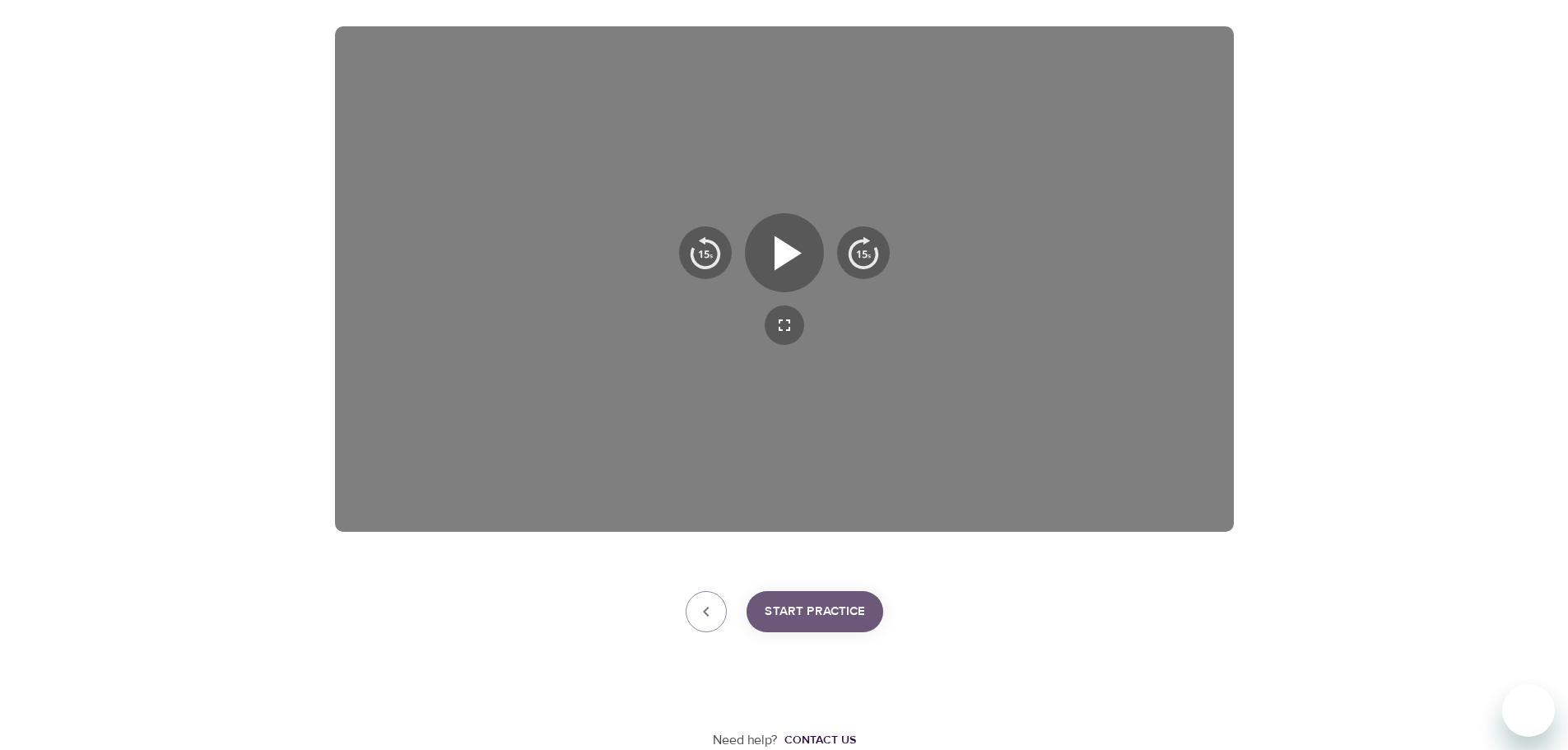
click at [841, 614] on span "Start Practice" at bounding box center [815, 612] width 101 height 21
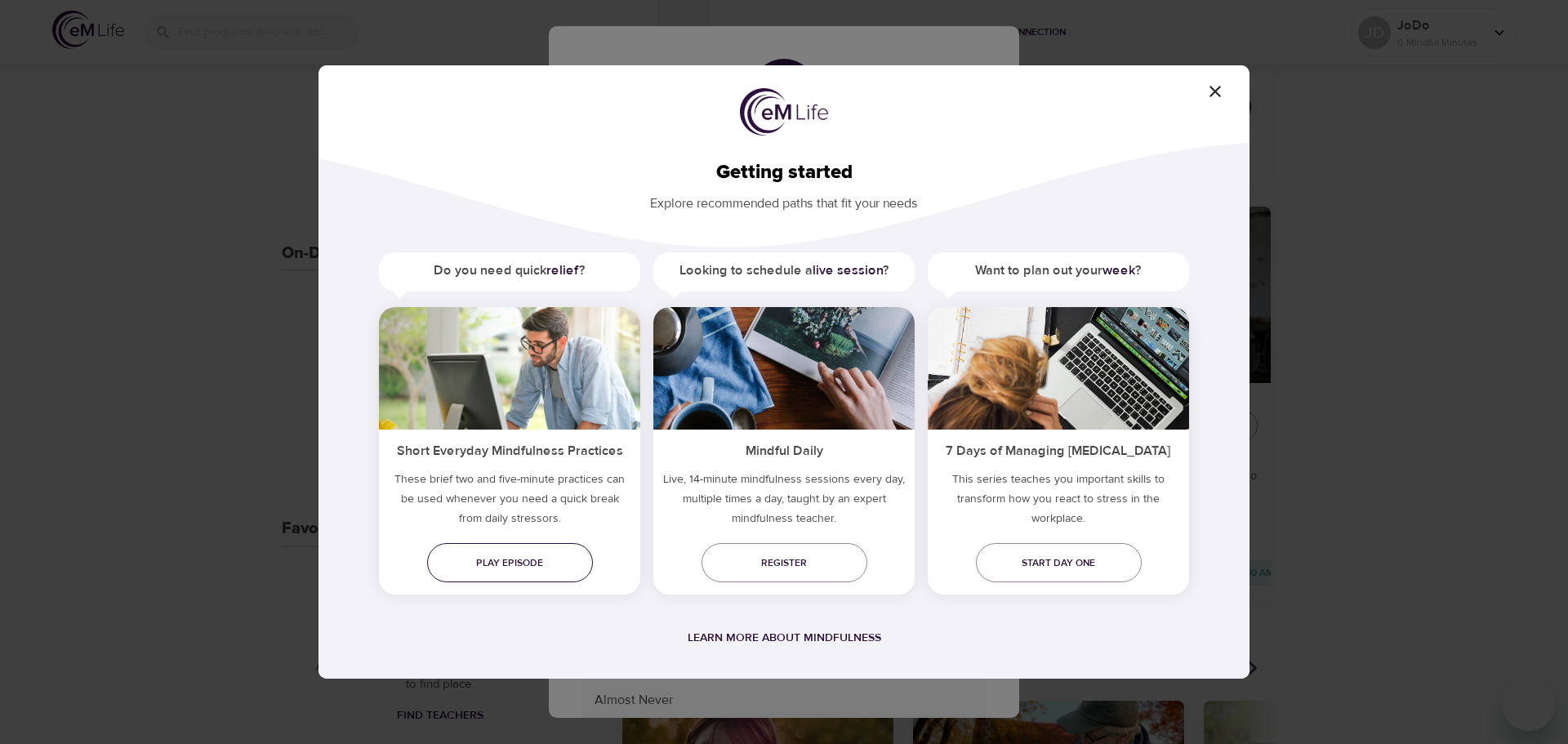
click at [544, 550] on link "Play episode" at bounding box center [510, 562] width 166 height 39
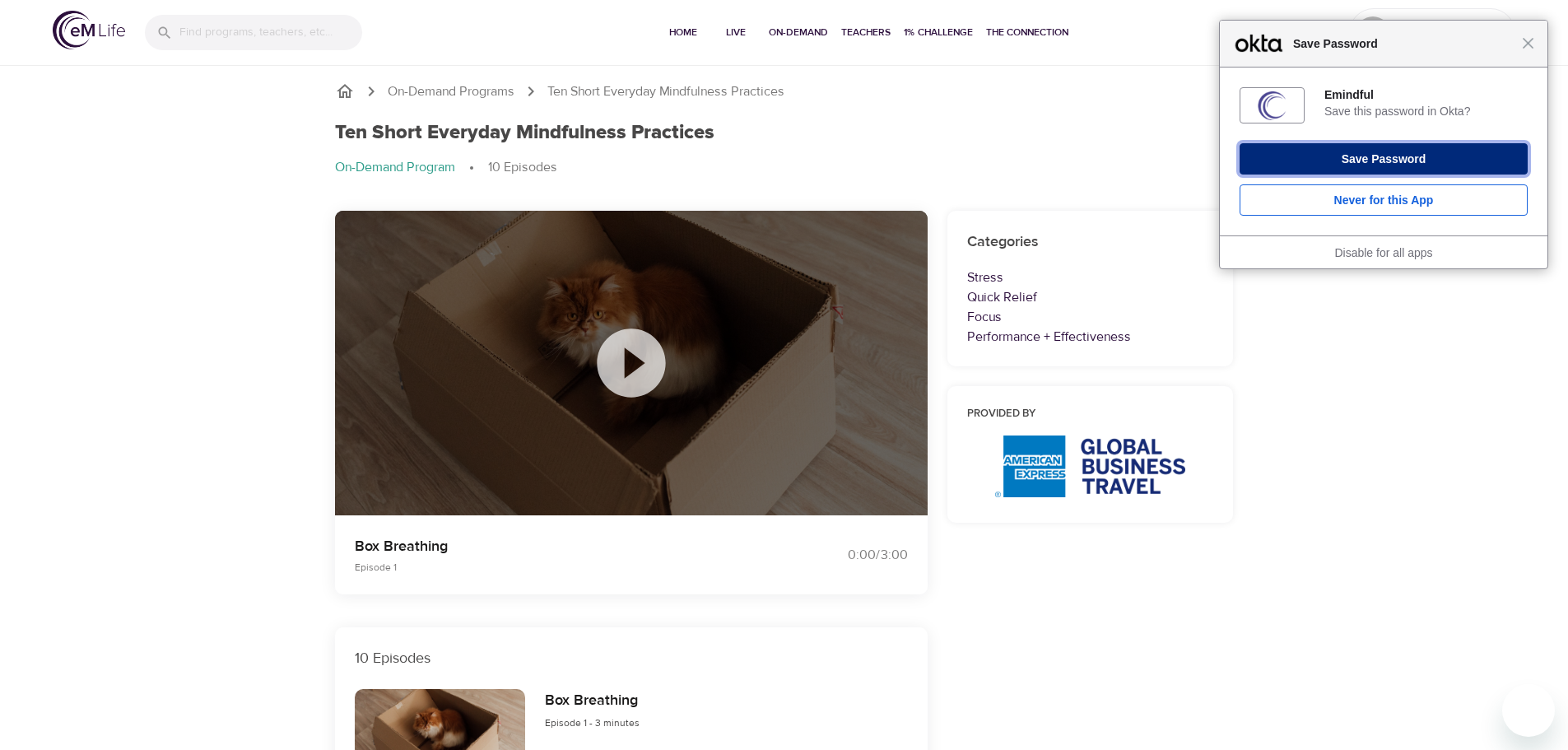
click at [1343, 162] on button "Save Password" at bounding box center [1383, 159] width 288 height 31
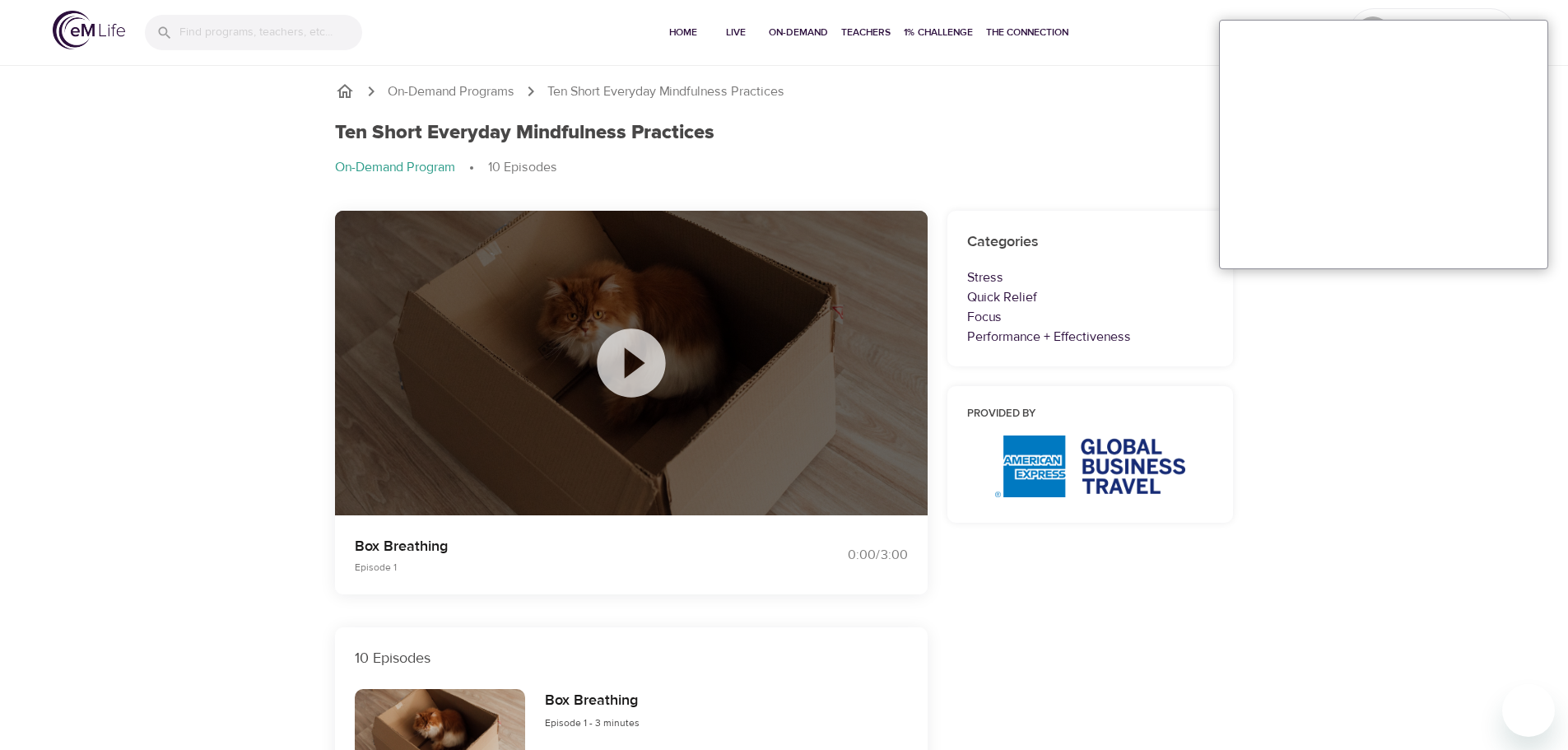
click at [650, 354] on icon at bounding box center [630, 362] width 69 height 69
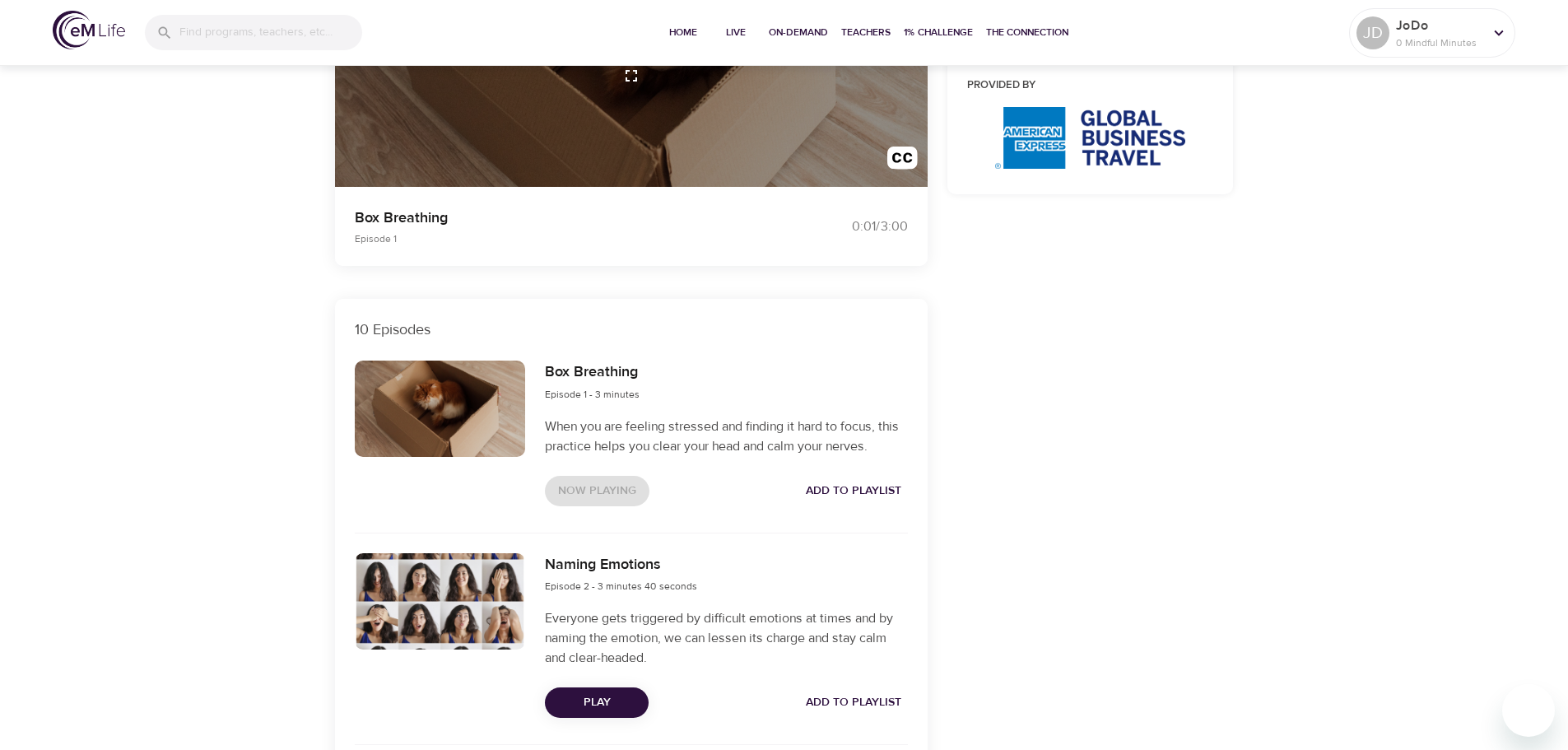
scroll to position [494, 0]
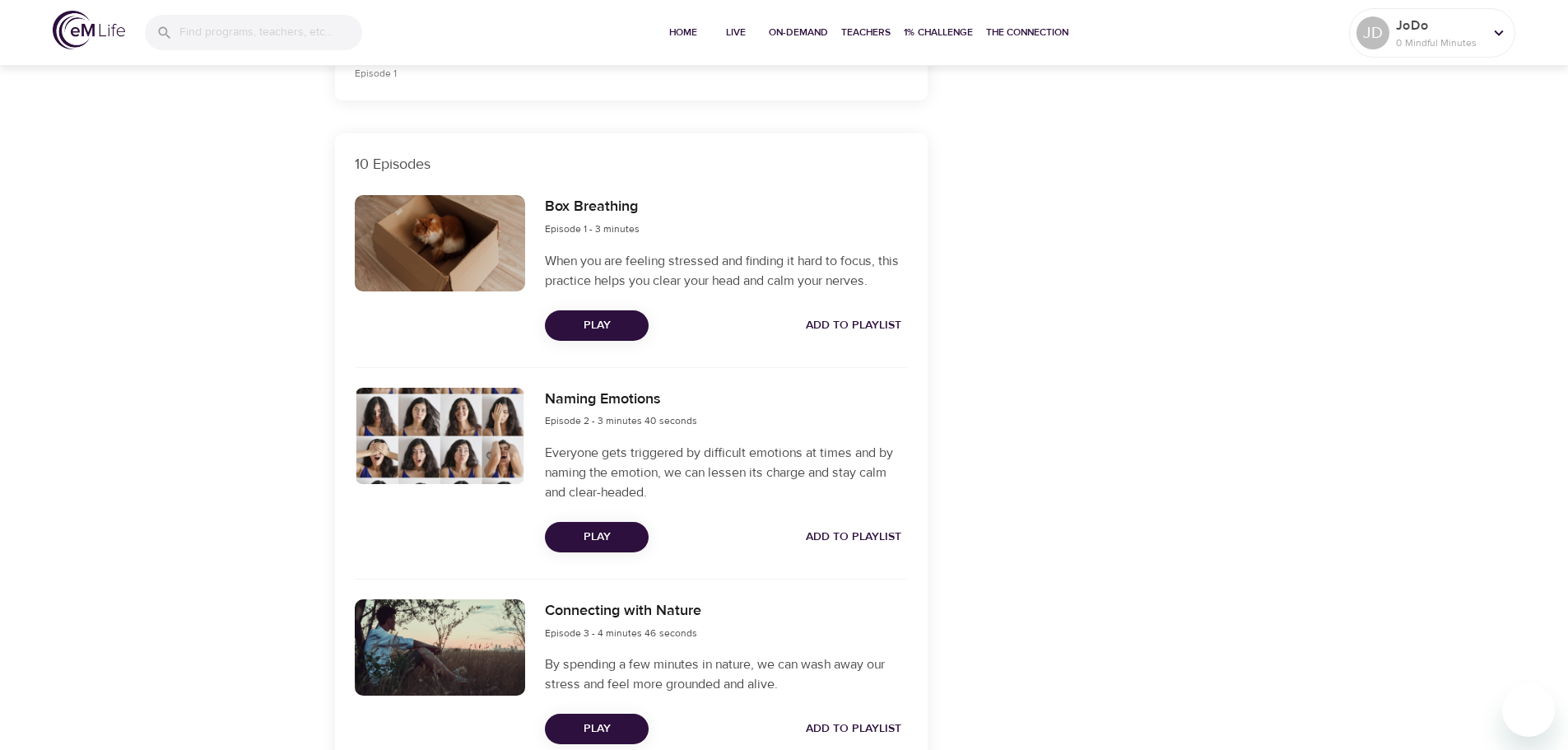
click at [596, 536] on span "Play" at bounding box center [597, 537] width 77 height 20
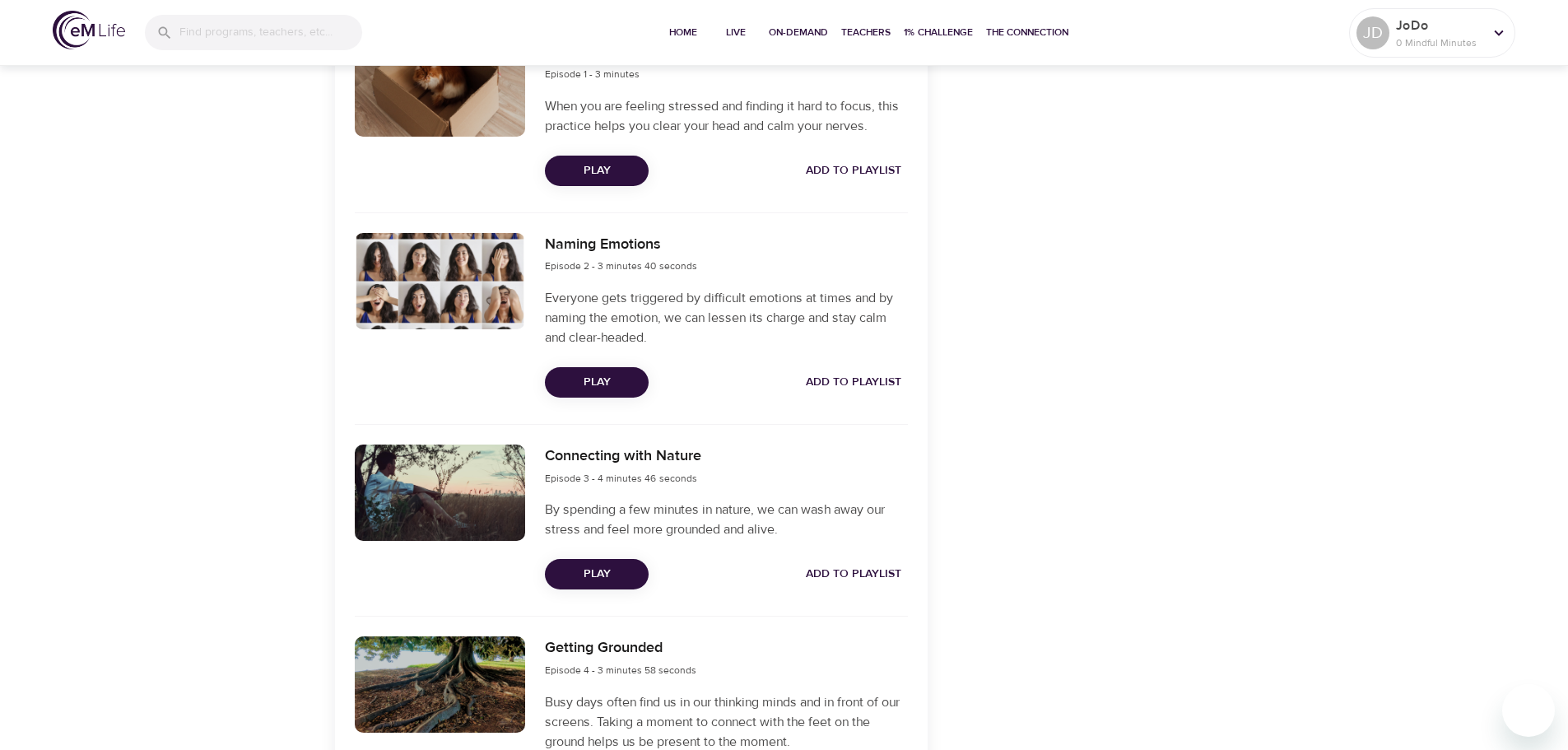
scroll to position [741, 0]
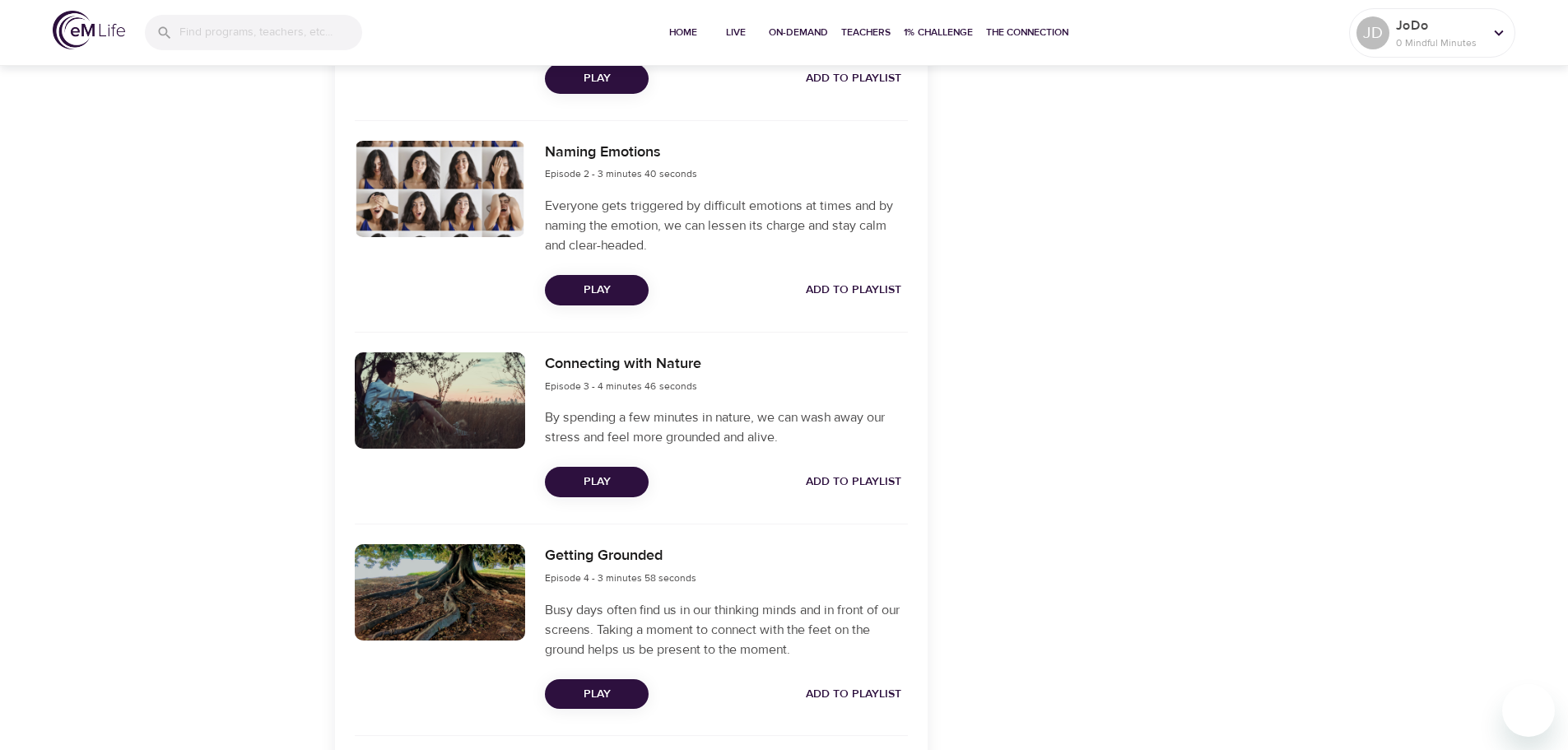
click at [591, 485] on span "Play" at bounding box center [597, 482] width 77 height 20
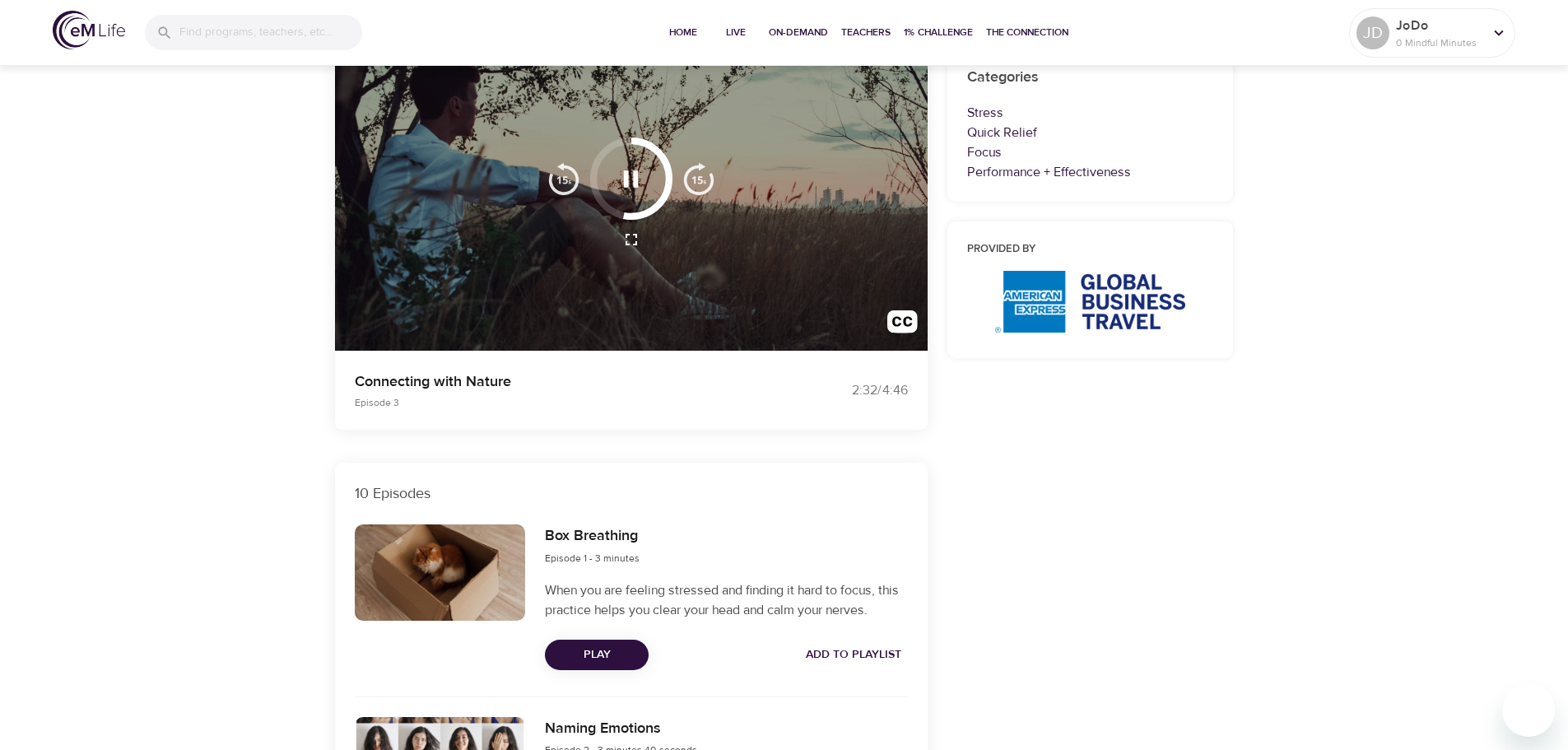
scroll to position [0, 0]
